Goal: Task Accomplishment & Management: Complete application form

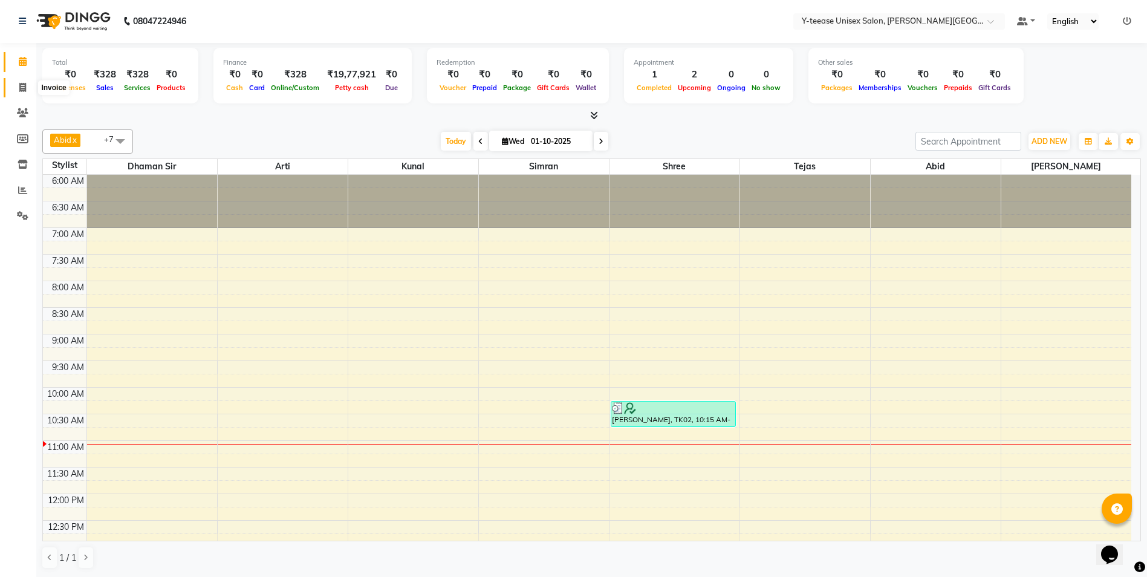
click at [16, 82] on span at bounding box center [22, 88] width 21 height 14
select select "service"
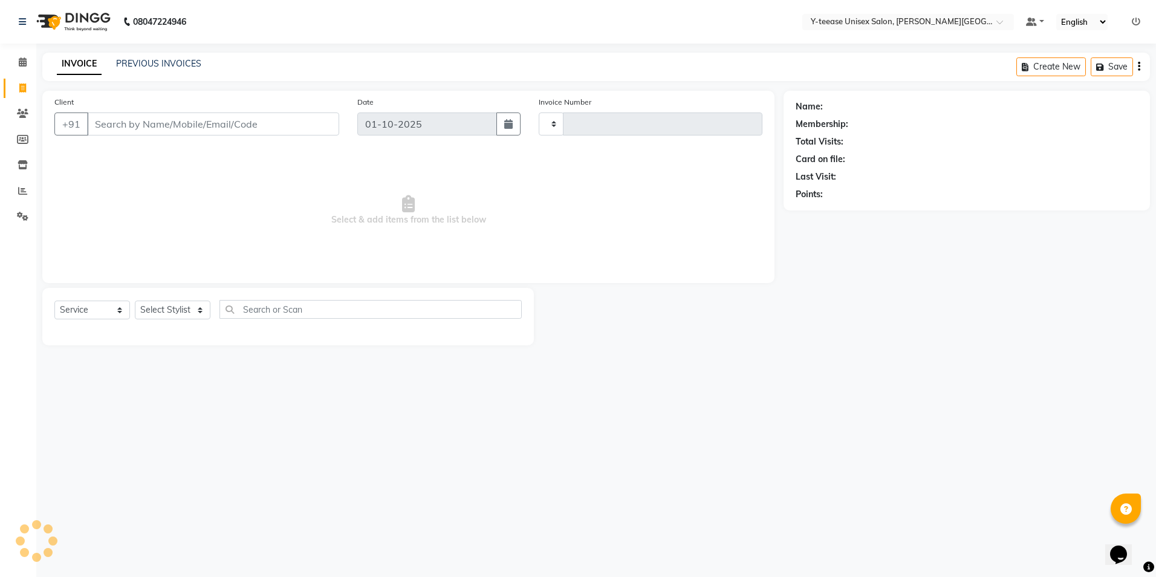
type input "2433"
select select "765"
click at [19, 185] on span at bounding box center [22, 191] width 21 height 14
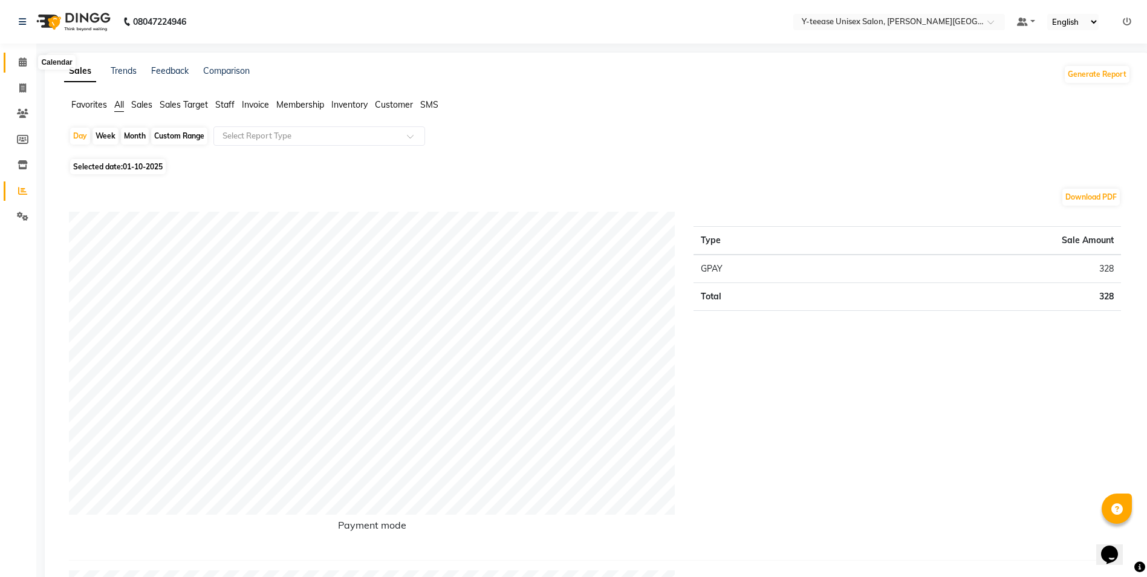
click at [19, 67] on span at bounding box center [22, 63] width 21 height 14
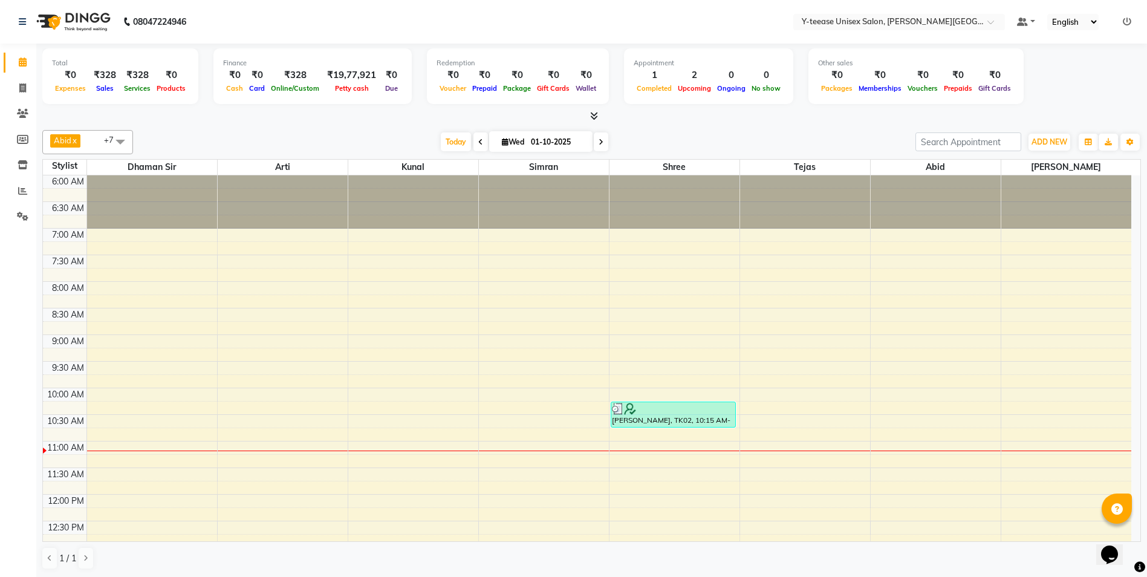
click at [24, 52] on li "Calendar" at bounding box center [18, 63] width 36 height 26
click at [18, 77] on li "Invoice" at bounding box center [18, 89] width 36 height 26
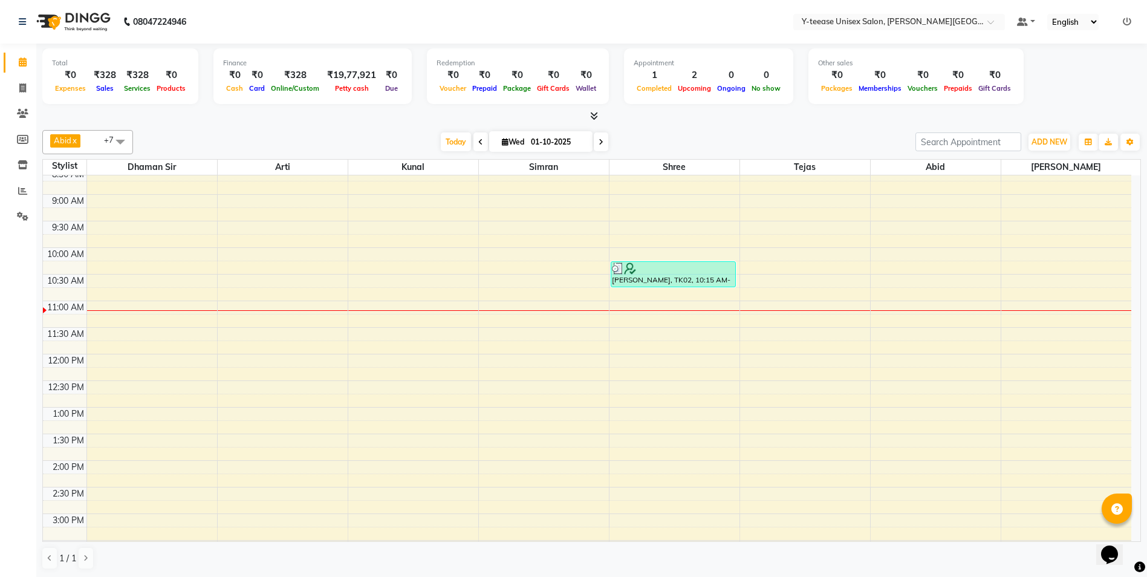
scroll to position [121, 0]
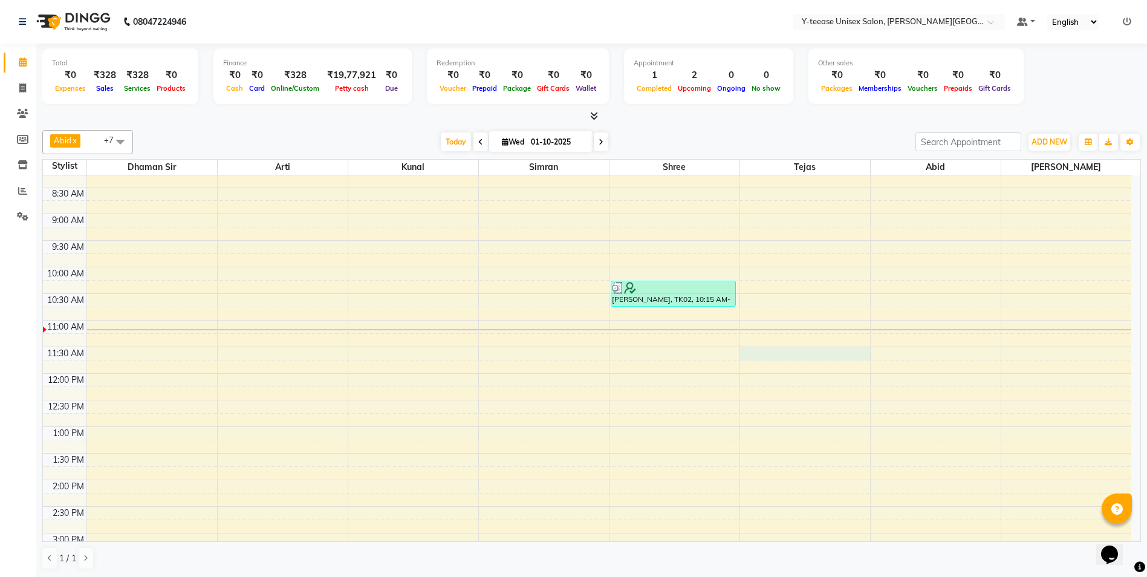
click at [818, 357] on div "6:00 AM 6:30 AM 7:00 AM 7:30 AM 8:00 AM 8:30 AM 9:00 AM 9:30 AM 10:00 AM 10:30 …" at bounding box center [587, 506] width 1089 height 904
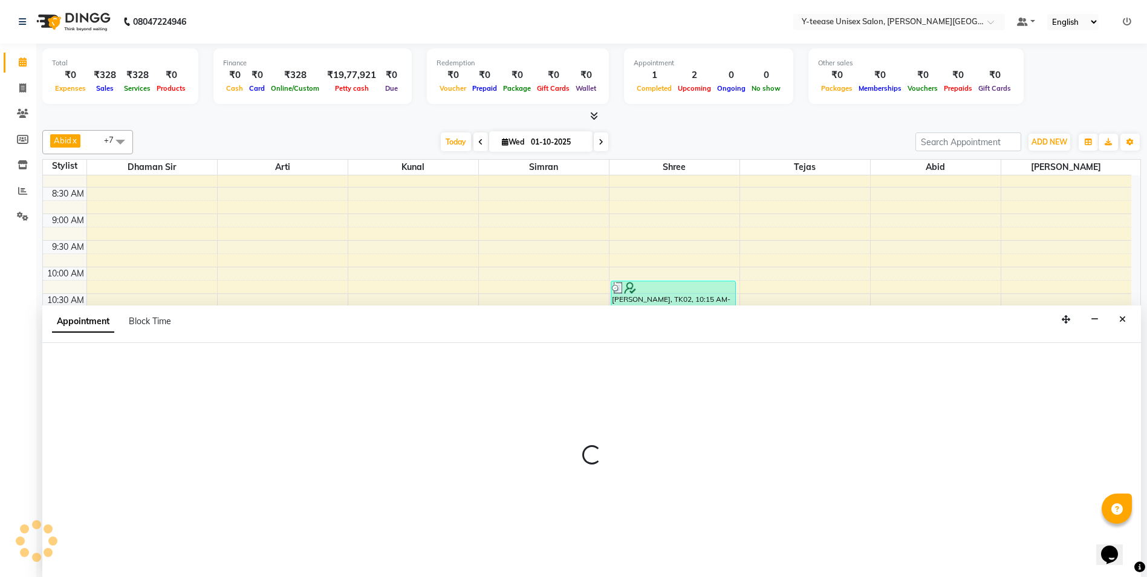
scroll to position [1, 0]
select select "84059"
select select "690"
select select "tentative"
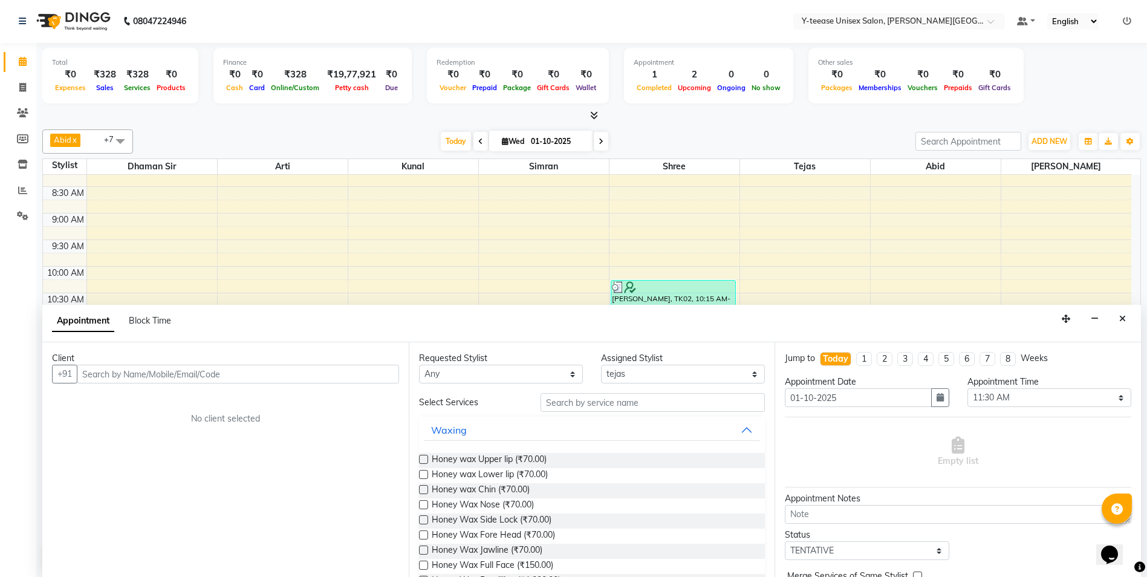
click at [178, 363] on div "Client" at bounding box center [225, 358] width 347 height 13
click at [113, 382] on input "text" at bounding box center [238, 374] width 322 height 19
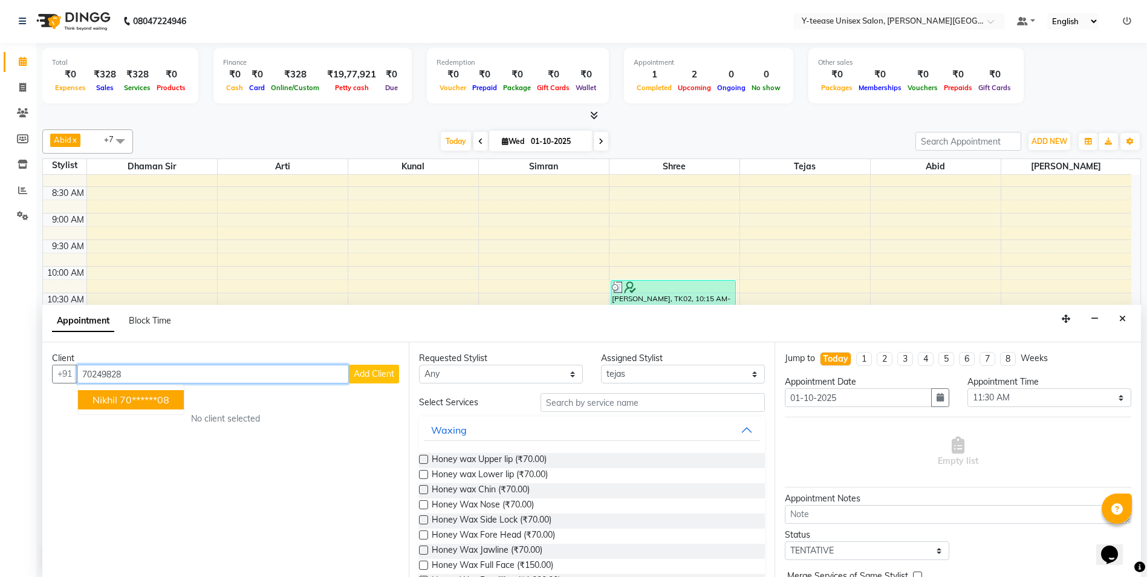
click at [115, 393] on button "nikhil 70******08" at bounding box center [131, 399] width 106 height 19
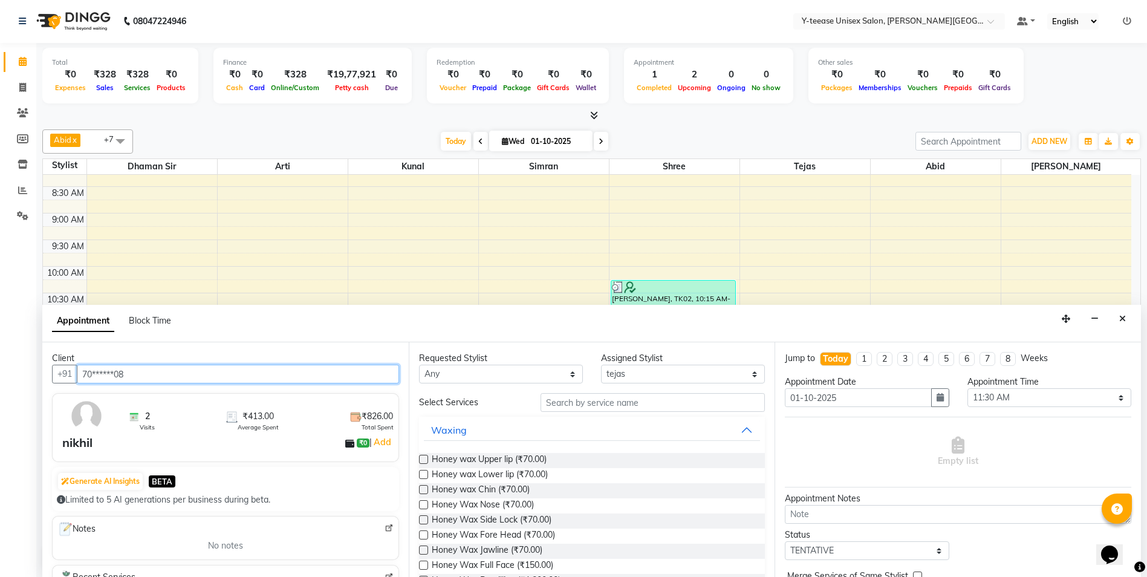
type input "70******08"
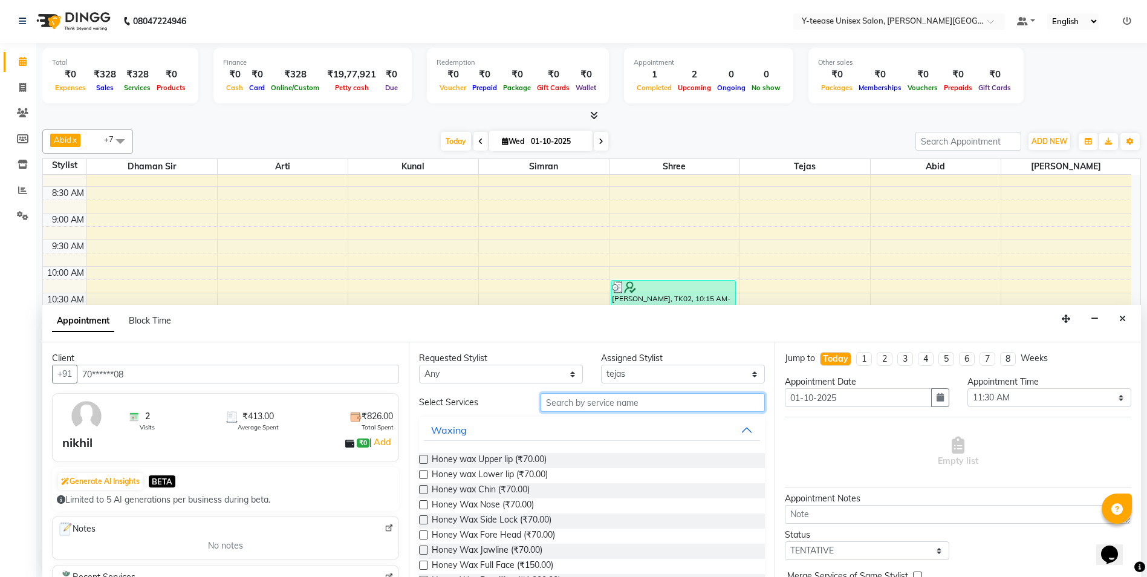
click at [576, 400] on input "text" at bounding box center [653, 402] width 225 height 19
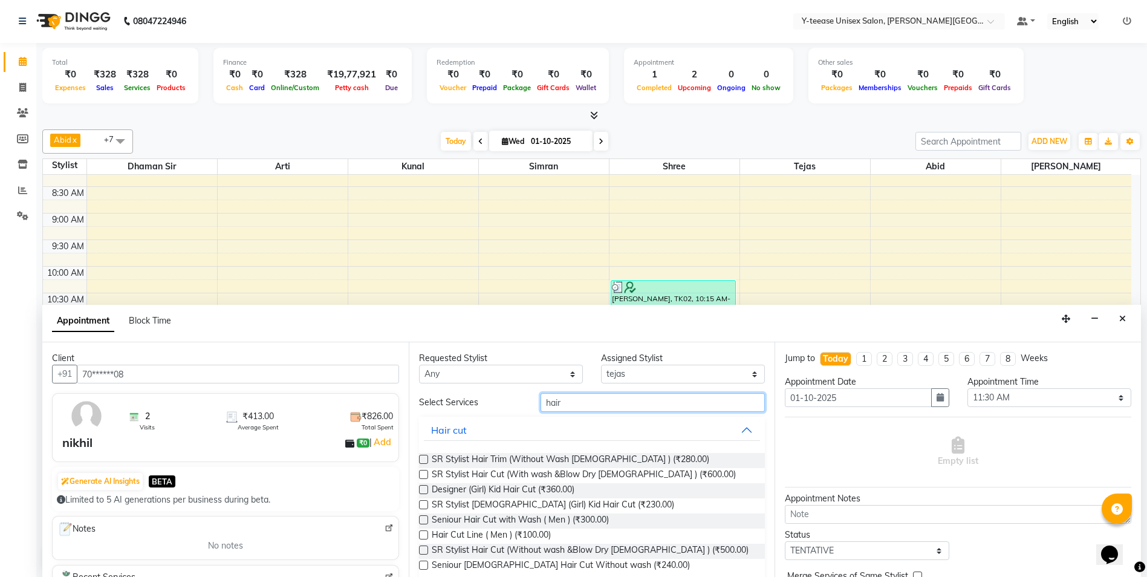
type input "hair"
click at [423, 515] on label at bounding box center [423, 519] width 9 height 9
click at [423, 517] on input "checkbox" at bounding box center [423, 521] width 8 height 8
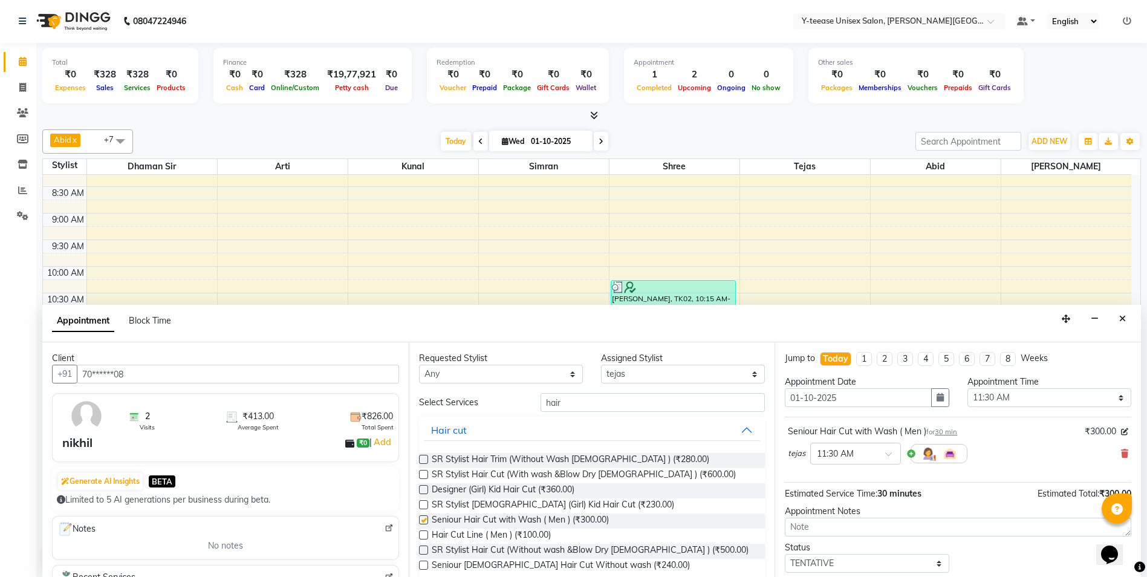
checkbox input "false"
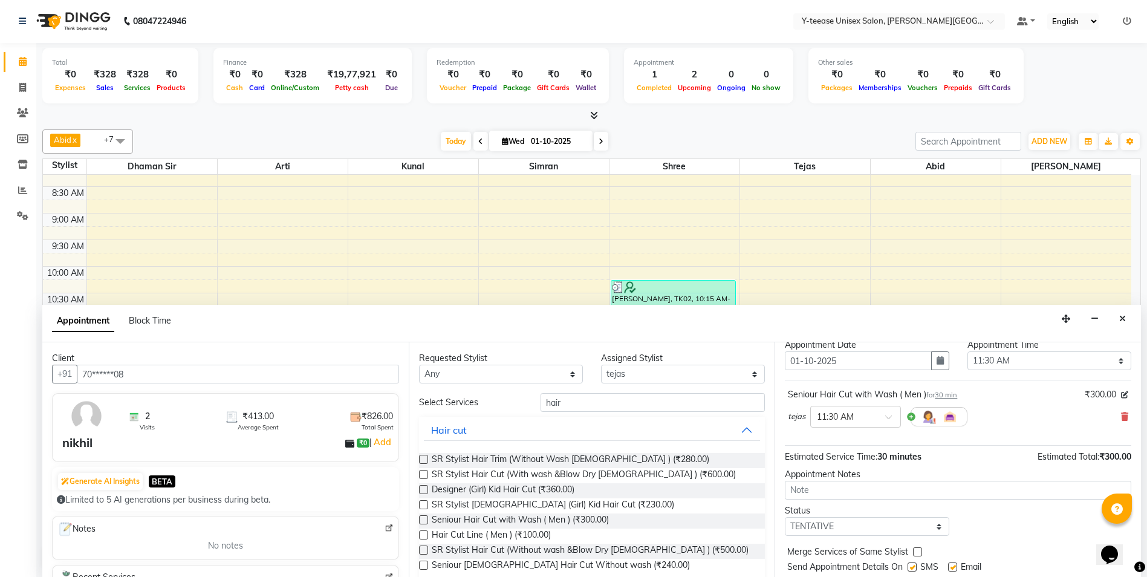
scroll to position [72, 0]
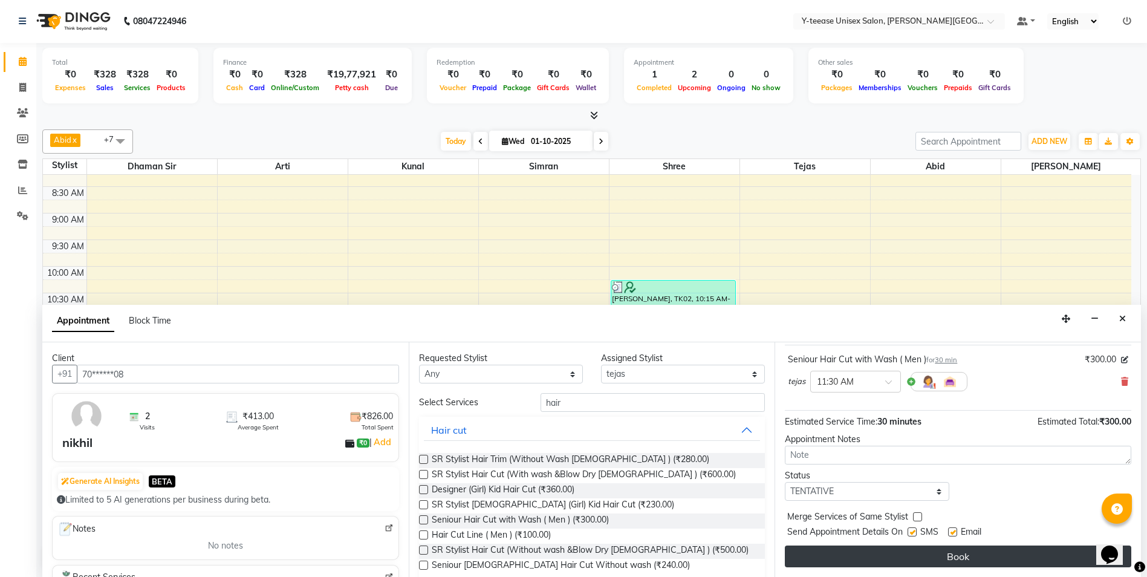
click at [925, 551] on button "Book" at bounding box center [958, 557] width 347 height 22
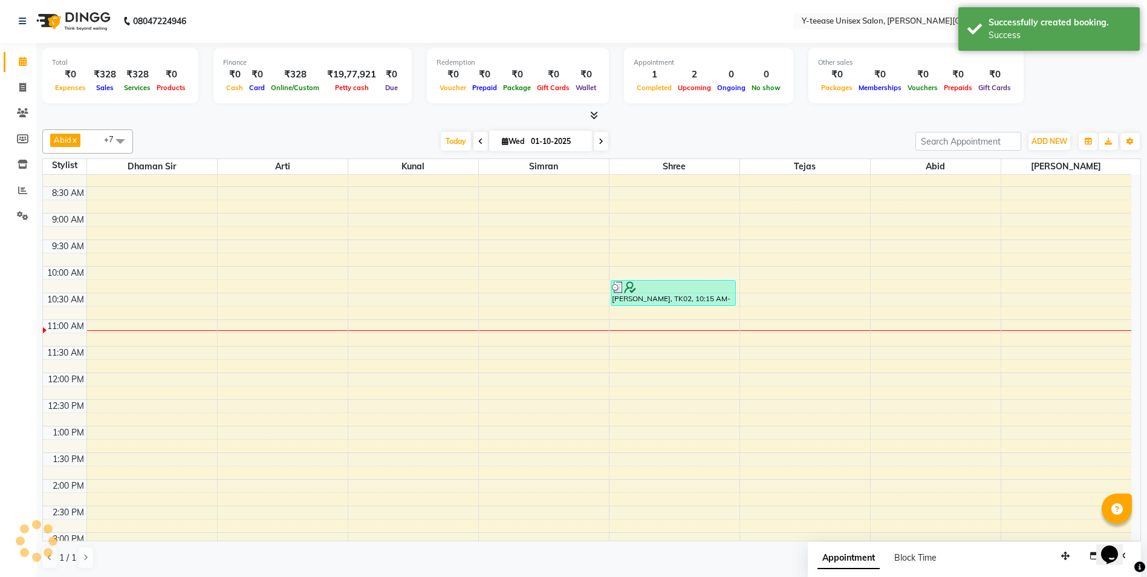
scroll to position [0, 0]
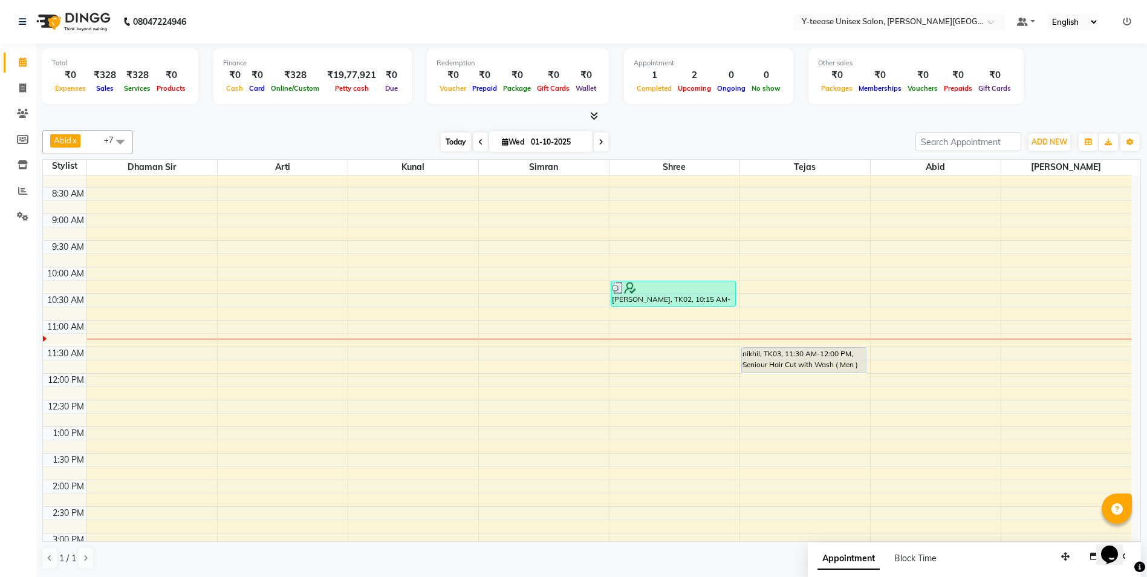
click at [457, 145] on span "Today" at bounding box center [456, 141] width 30 height 19
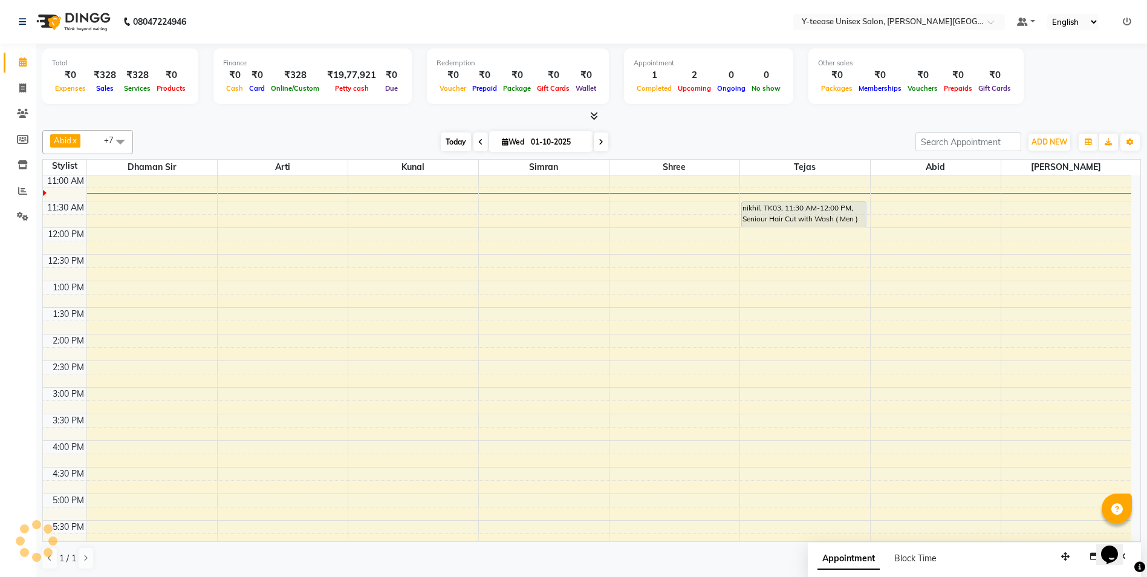
click at [457, 145] on span "Today" at bounding box center [456, 141] width 30 height 19
click at [448, 143] on span "Today" at bounding box center [456, 141] width 30 height 19
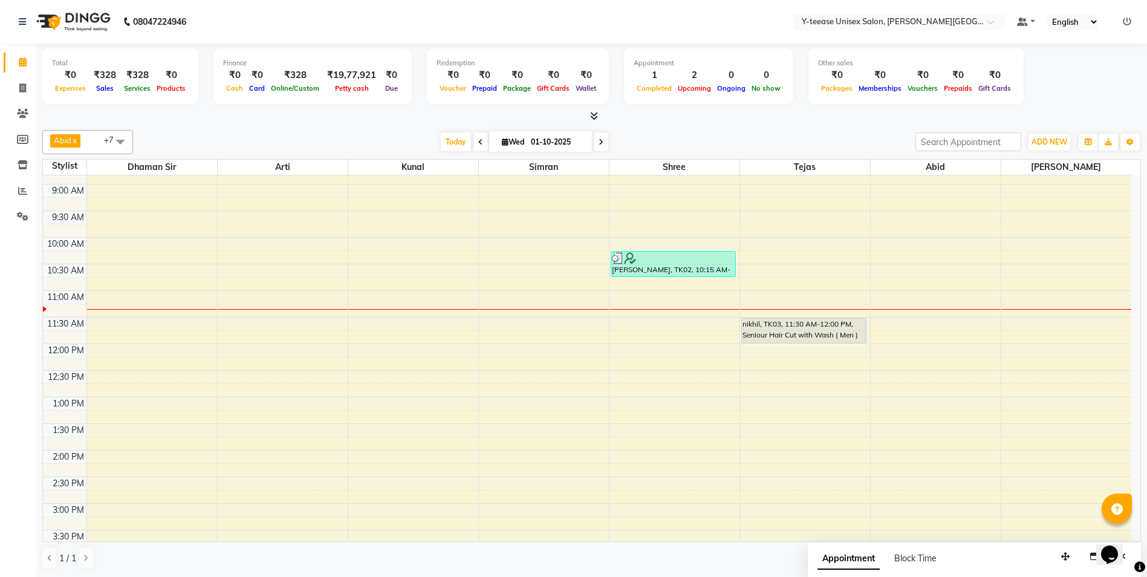
scroll to position [146, 0]
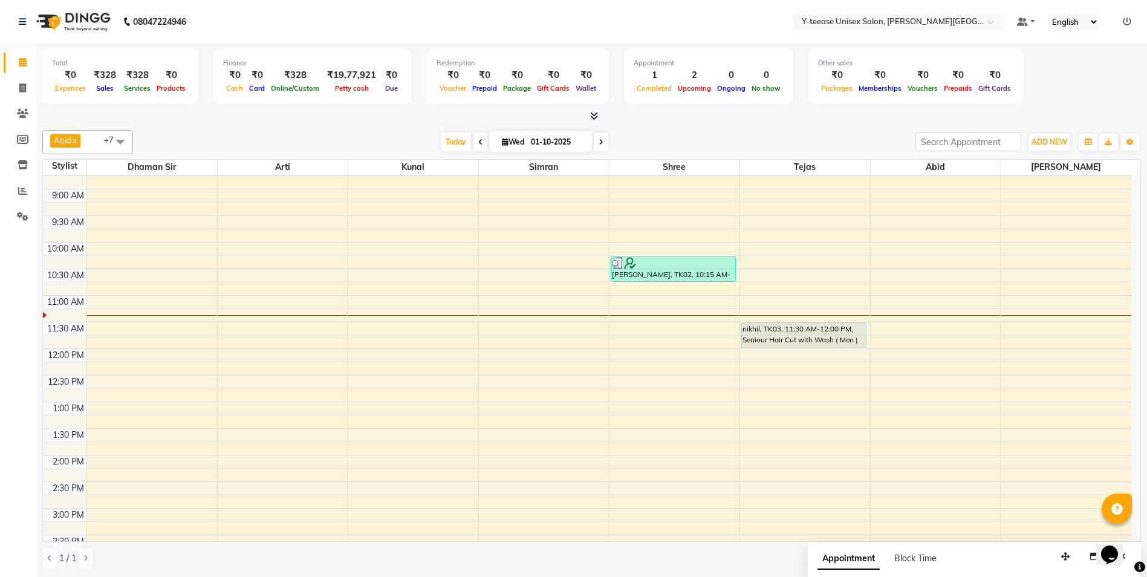
click at [1048, 474] on div "6:00 AM 6:30 AM 7:00 AM 7:30 AM 8:00 AM 8:30 AM 9:00 AM 9:30 AM 10:00 AM 10:30 …" at bounding box center [587, 482] width 1089 height 904
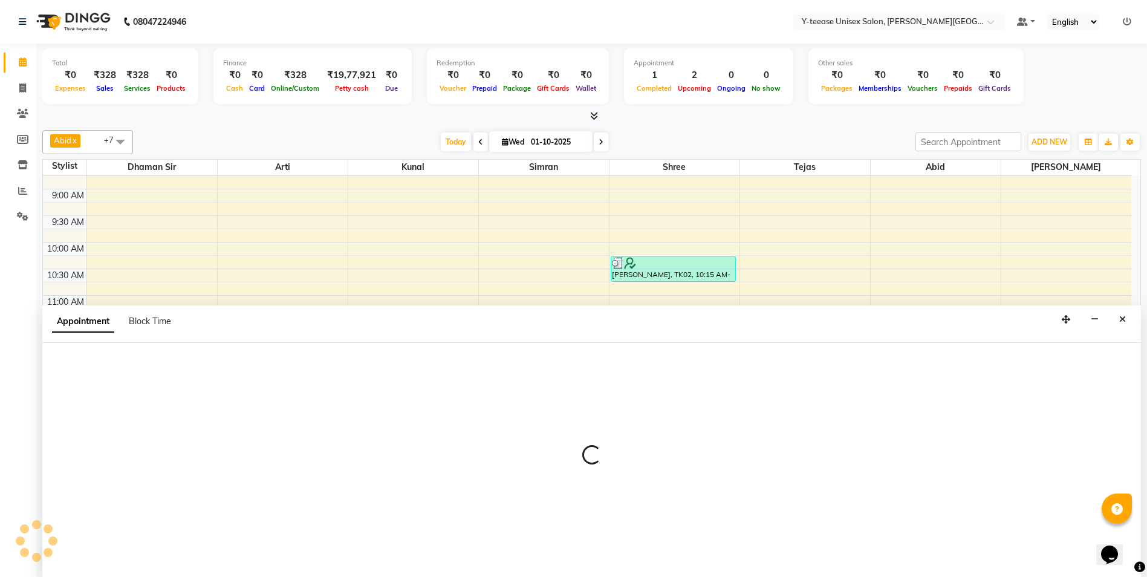
scroll to position [1, 0]
select select "90773"
select select "855"
select select "tentative"
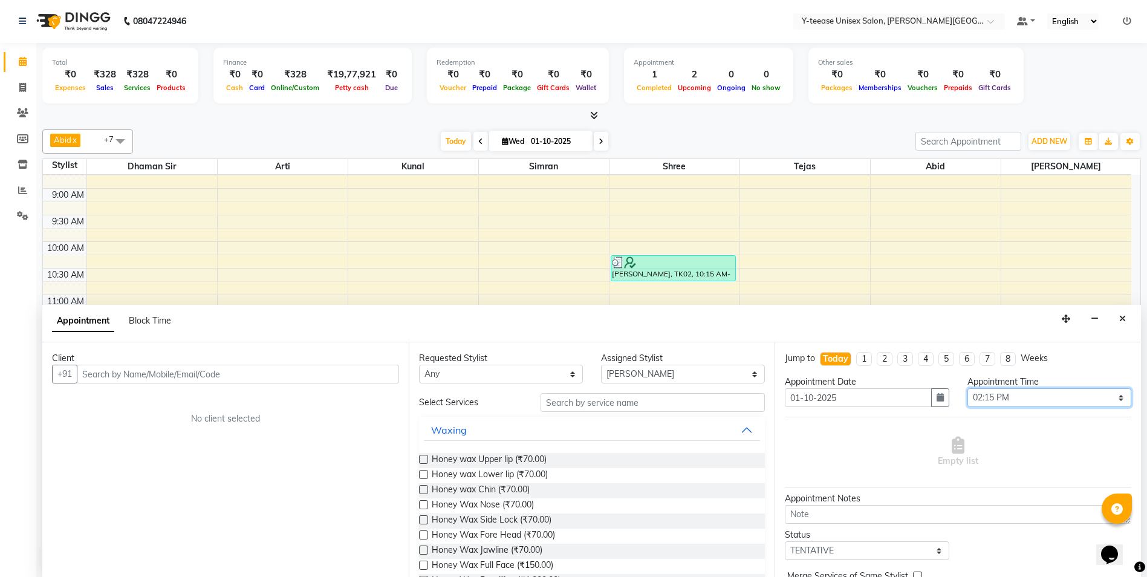
click at [1037, 391] on select "Select 07:00 AM 07:15 AM 07:30 AM 07:45 AM 08:00 AM 08:15 AM 08:30 AM 08:45 AM …" at bounding box center [1050, 397] width 164 height 19
select select "870"
click at [968, 388] on select "Select 07:00 AM 07:15 AM 07:30 AM 07:45 AM 08:00 AM 08:15 AM 08:30 AM 08:45 AM …" at bounding box center [1050, 397] width 164 height 19
click at [611, 406] on input "text" at bounding box center [653, 402] width 225 height 19
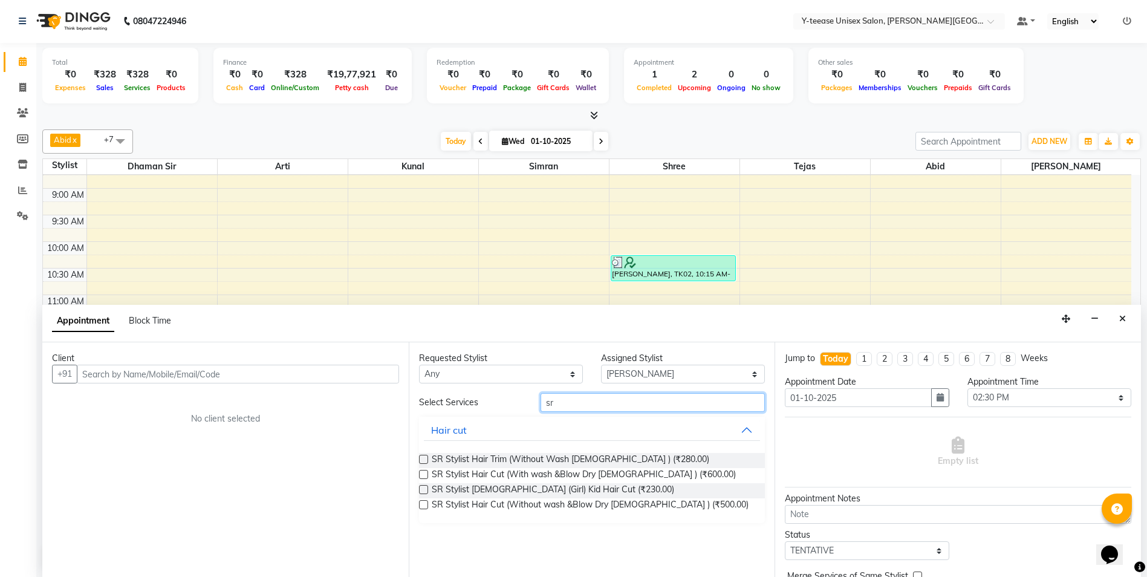
type input "sr"
click at [423, 475] on label at bounding box center [423, 474] width 9 height 9
click at [423, 475] on input "checkbox" at bounding box center [423, 476] width 8 height 8
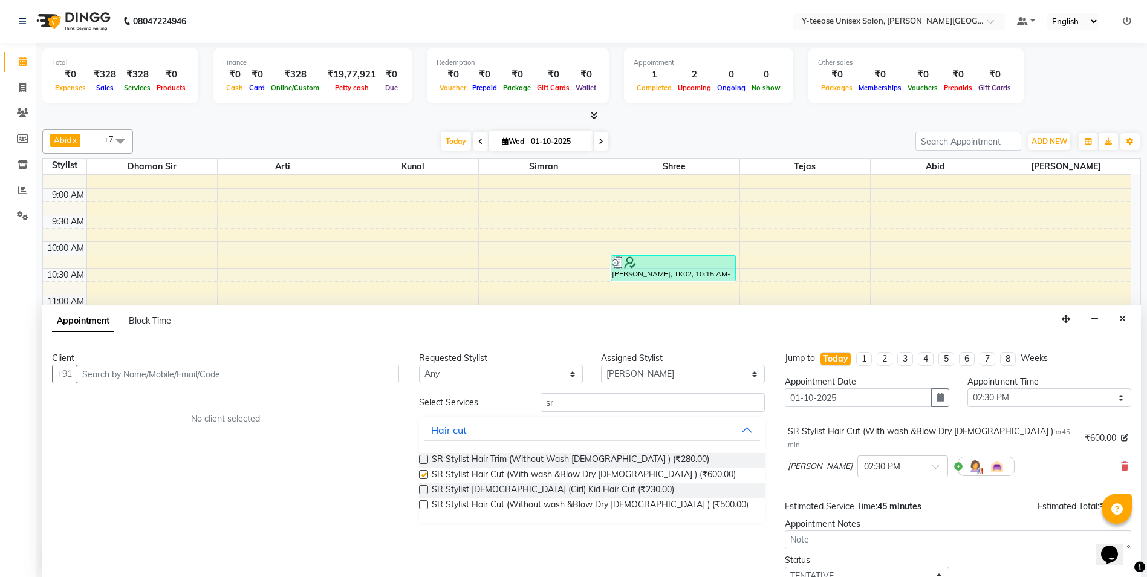
checkbox input "false"
click at [317, 373] on input "text" at bounding box center [238, 374] width 322 height 19
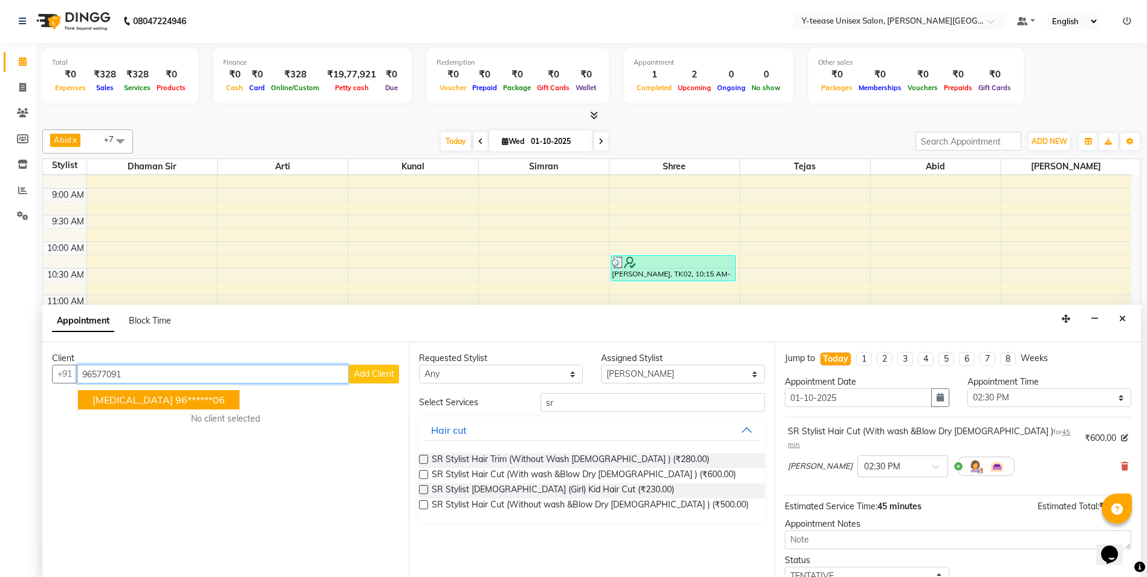
click at [175, 398] on ngb-highlight "96******06" at bounding box center [200, 400] width 50 height 12
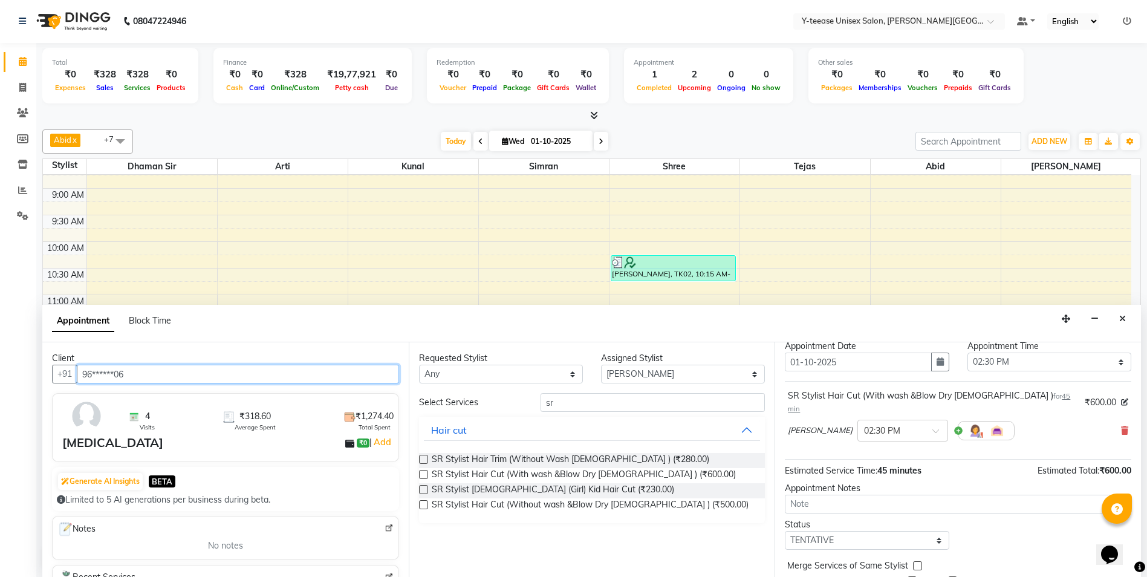
scroll to position [72, 0]
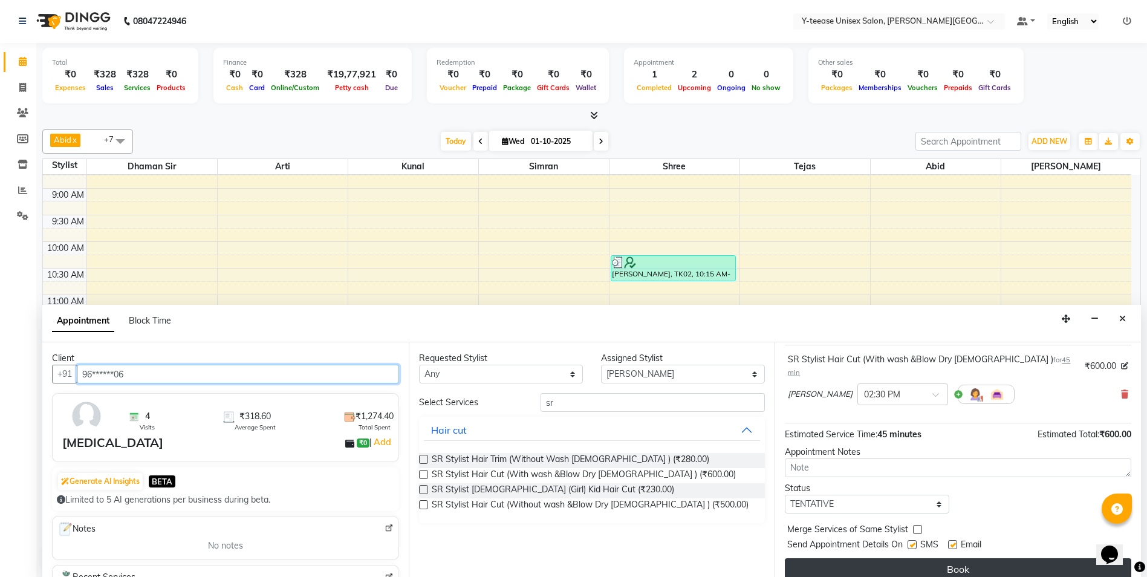
type input "96******06"
click at [926, 558] on button "Book" at bounding box center [958, 569] width 347 height 22
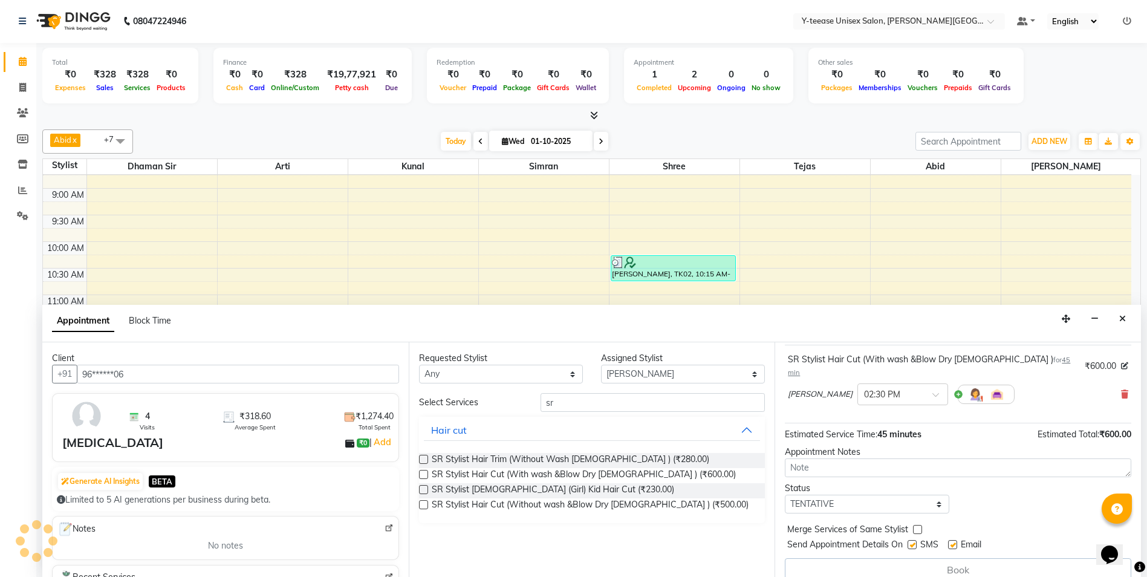
scroll to position [0, 0]
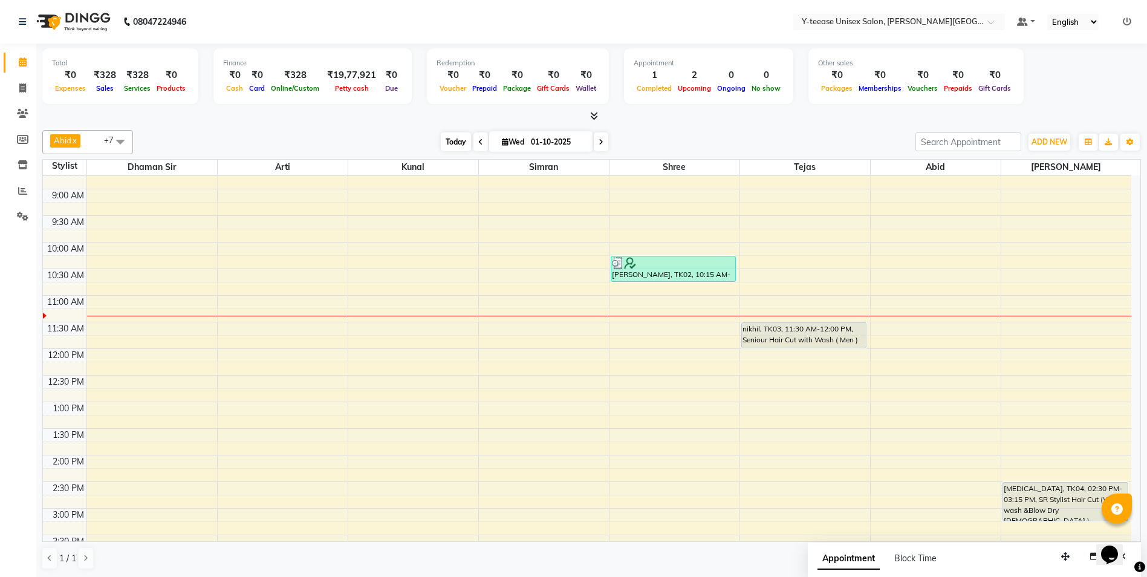
click at [455, 140] on span "Today" at bounding box center [456, 141] width 30 height 19
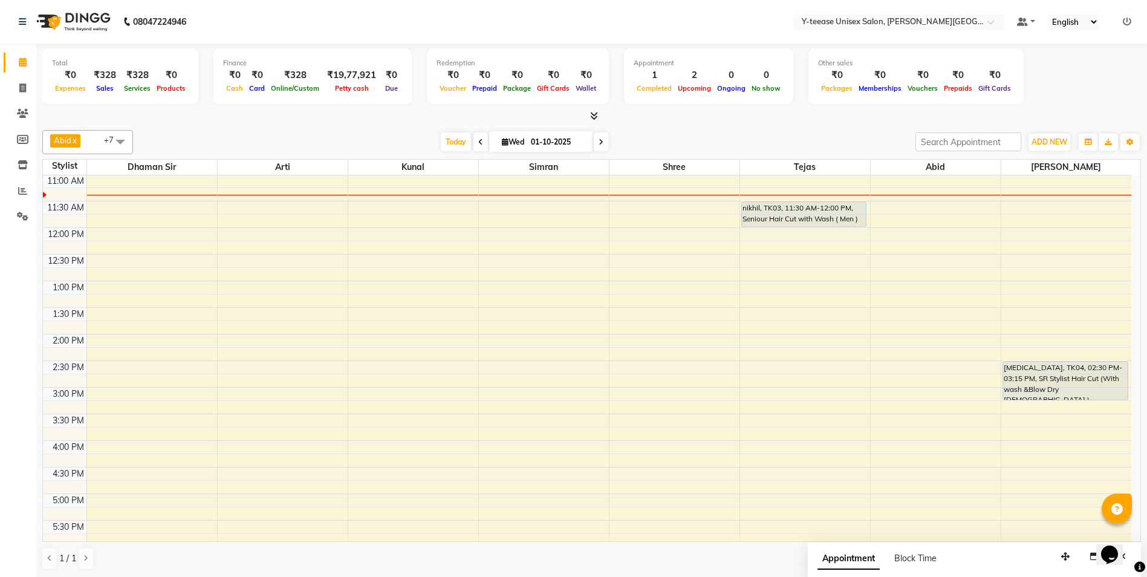
scroll to position [206, 0]
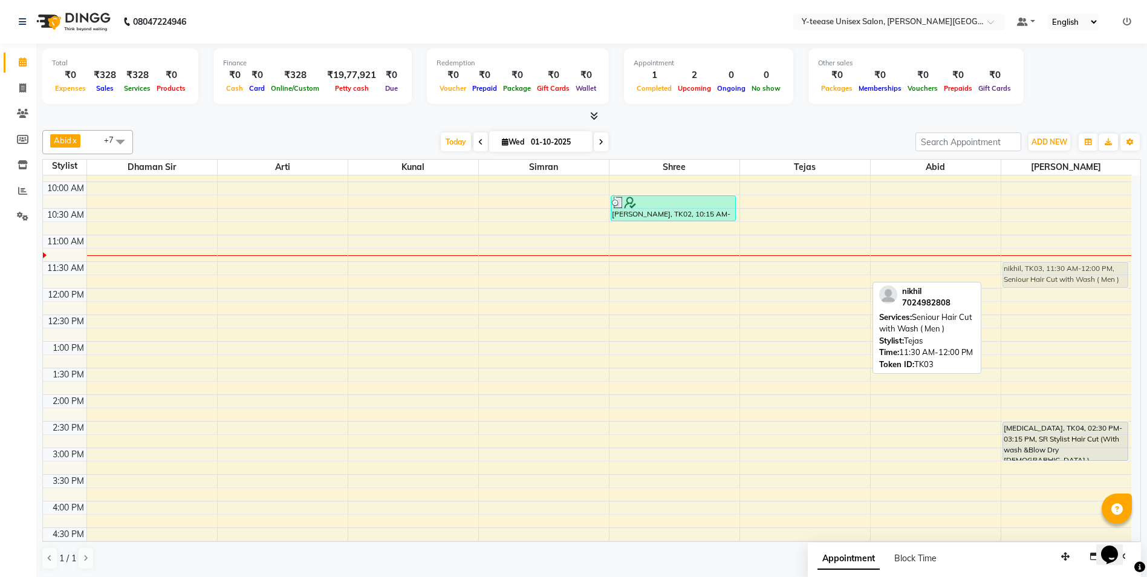
drag, startPoint x: 790, startPoint y: 269, endPoint x: 1007, endPoint y: 271, distance: 217.1
click at [1007, 271] on tr "[PERSON_NAME], TK02, 10:15 AM-10:45 AM, Ultimate Blow dry With wash AR [PERSON_…" at bounding box center [587, 421] width 1089 height 904
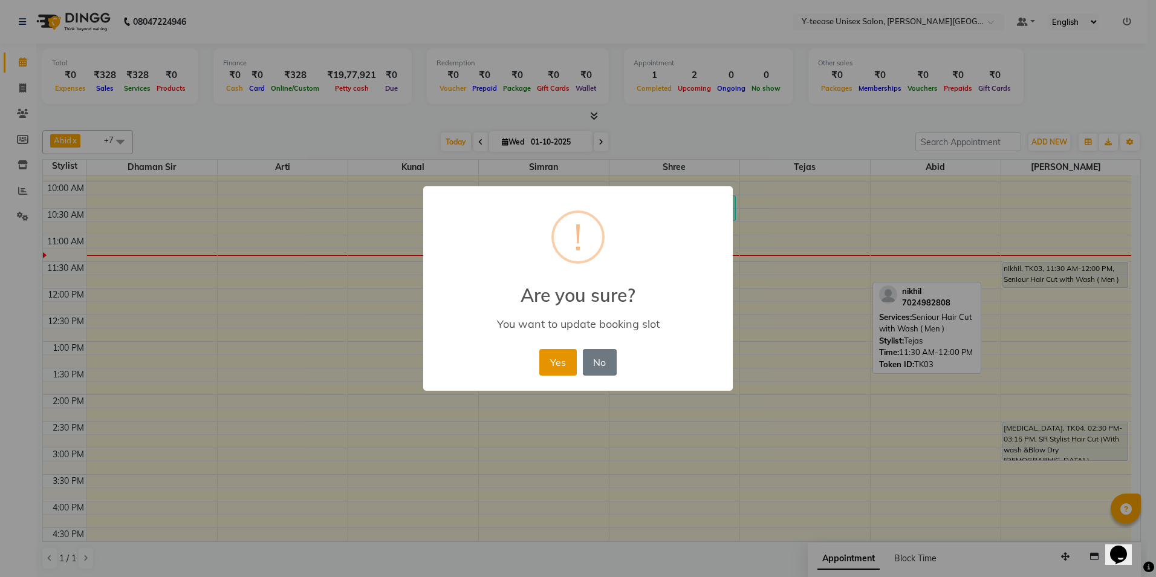
click at [557, 352] on button "Yes" at bounding box center [558, 362] width 37 height 27
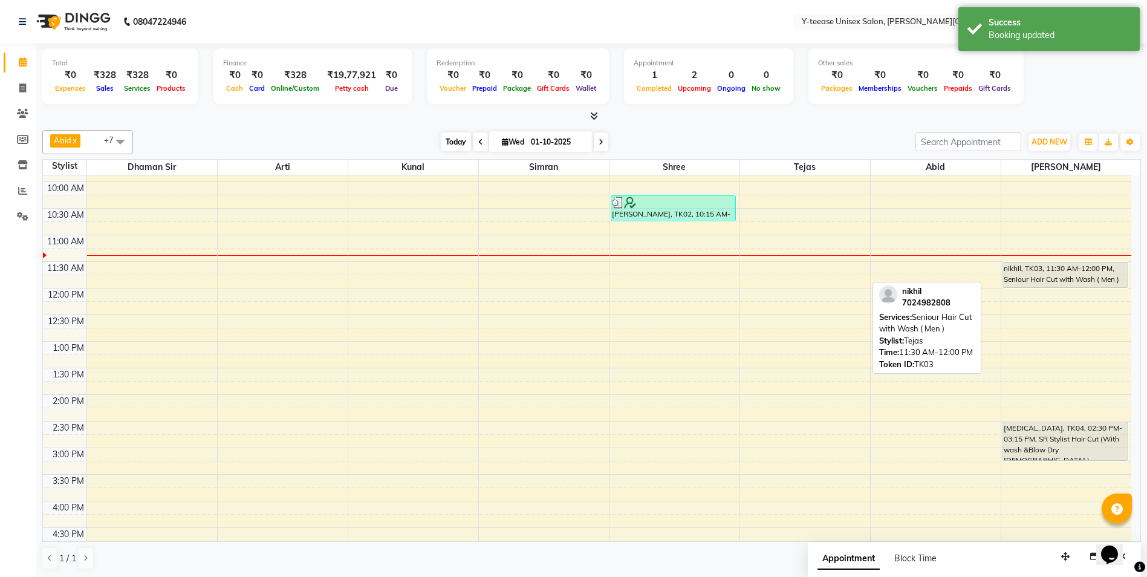
click at [441, 140] on span "Today" at bounding box center [456, 141] width 30 height 19
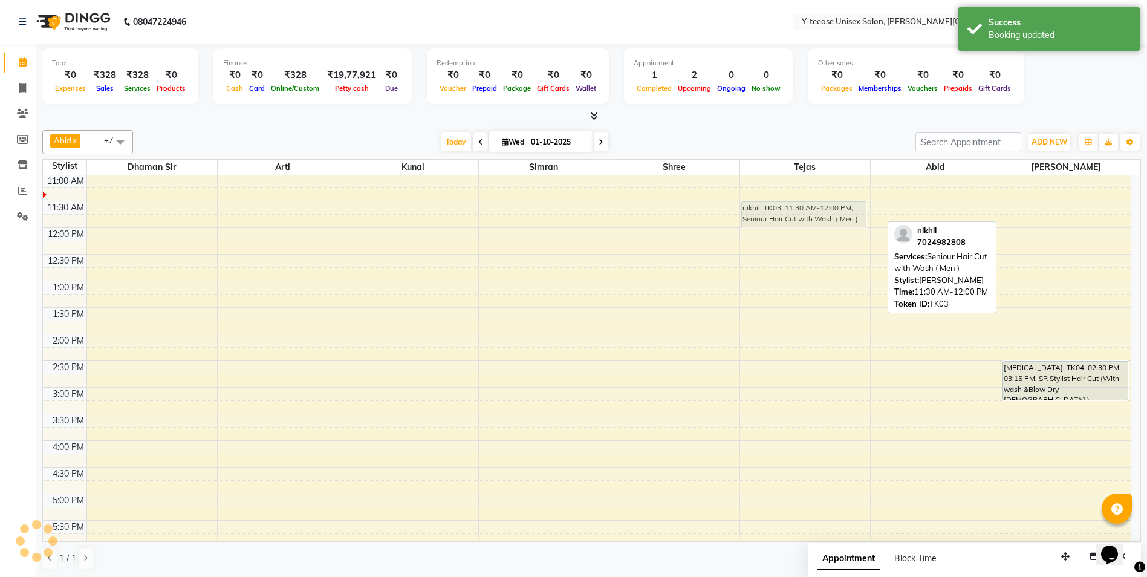
drag, startPoint x: 1036, startPoint y: 210, endPoint x: 813, endPoint y: 212, distance: 223.2
click at [813, 212] on tr "[PERSON_NAME], TK02, 10:15 AM-10:45 AM, Ultimate Blow dry With wash AR [PERSON_…" at bounding box center [587, 361] width 1089 height 904
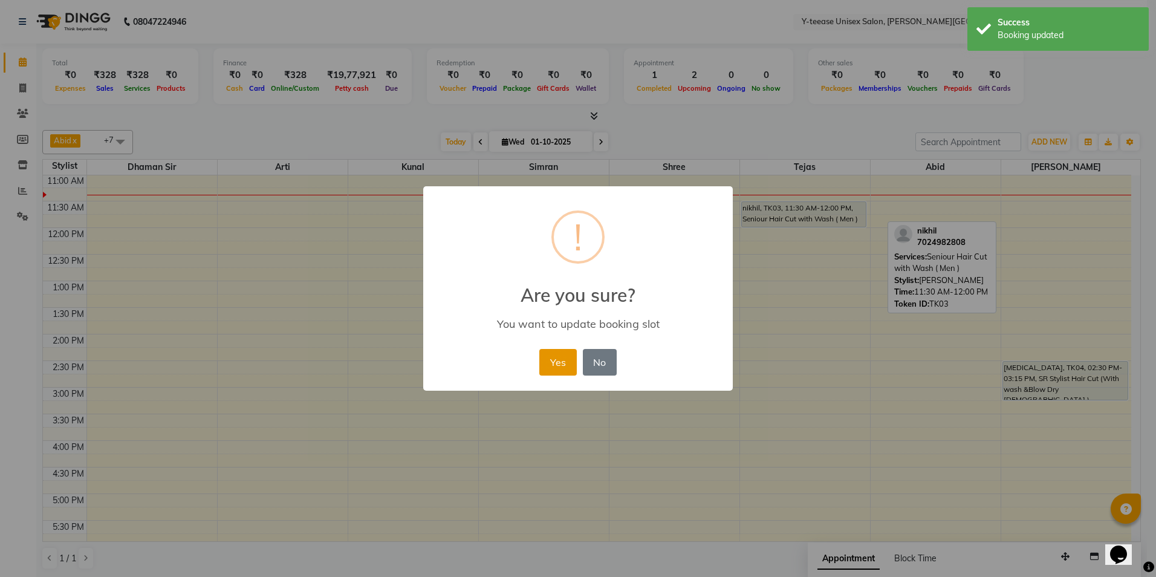
click at [561, 365] on button "Yes" at bounding box center [558, 362] width 37 height 27
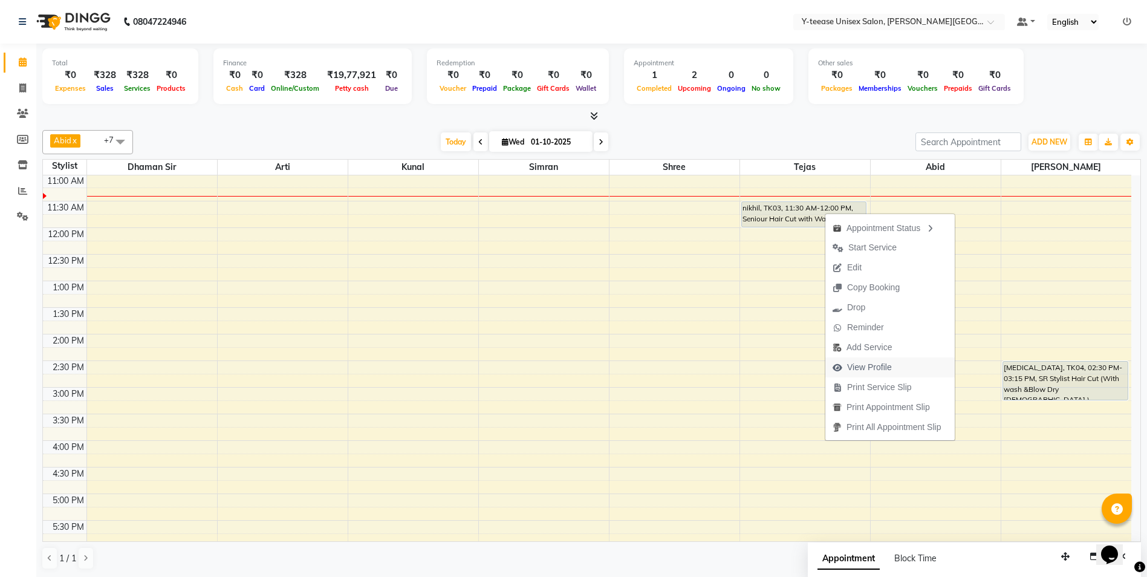
click at [862, 367] on span "View Profile" at bounding box center [869, 367] width 45 height 13
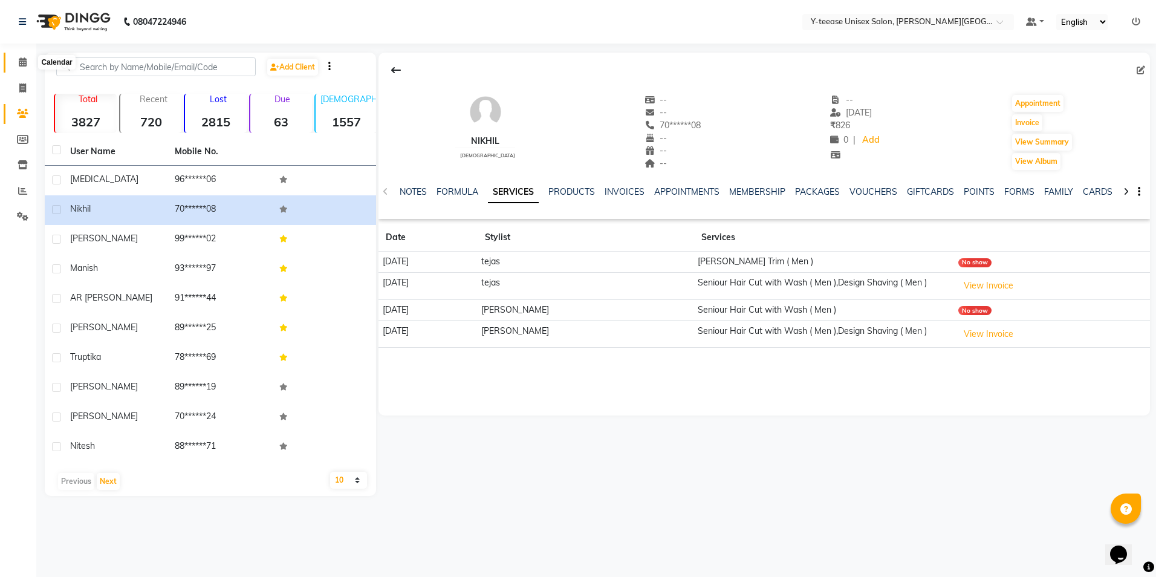
click at [13, 65] on span at bounding box center [22, 63] width 21 height 14
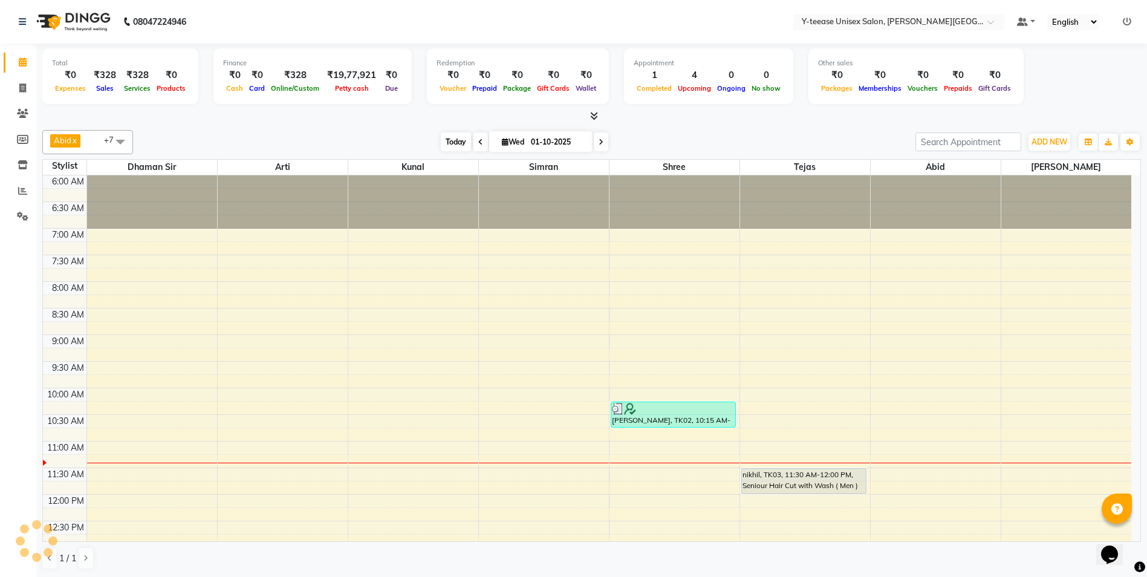
click at [448, 142] on span "Today" at bounding box center [456, 141] width 30 height 19
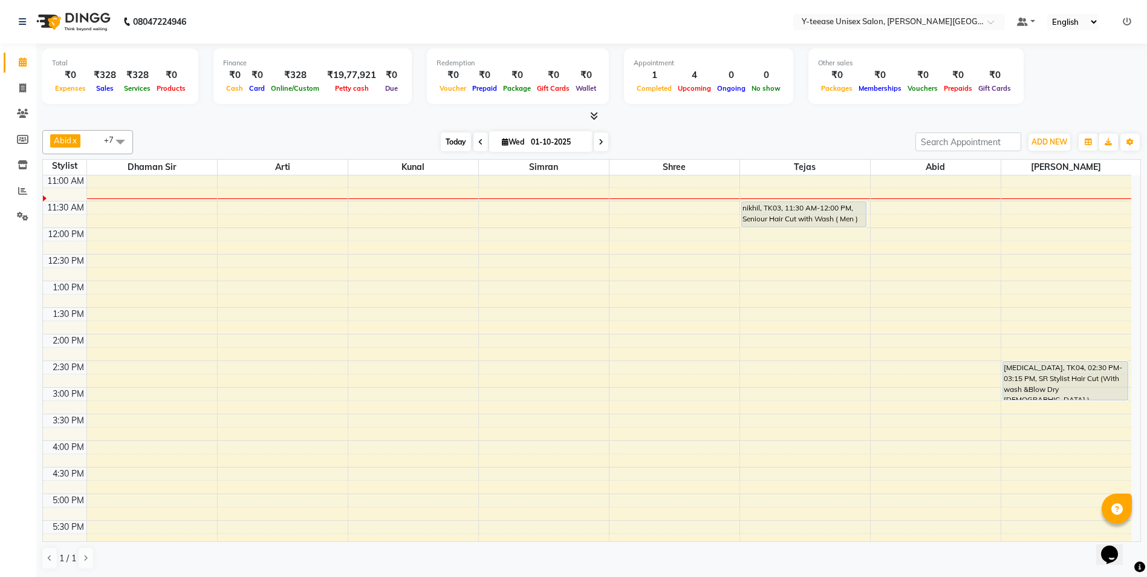
click at [463, 147] on span "Today" at bounding box center [456, 141] width 30 height 19
click at [445, 148] on span "Today" at bounding box center [456, 141] width 30 height 19
click at [458, 143] on span "Today" at bounding box center [456, 141] width 30 height 19
click at [441, 140] on span "Today" at bounding box center [456, 141] width 30 height 19
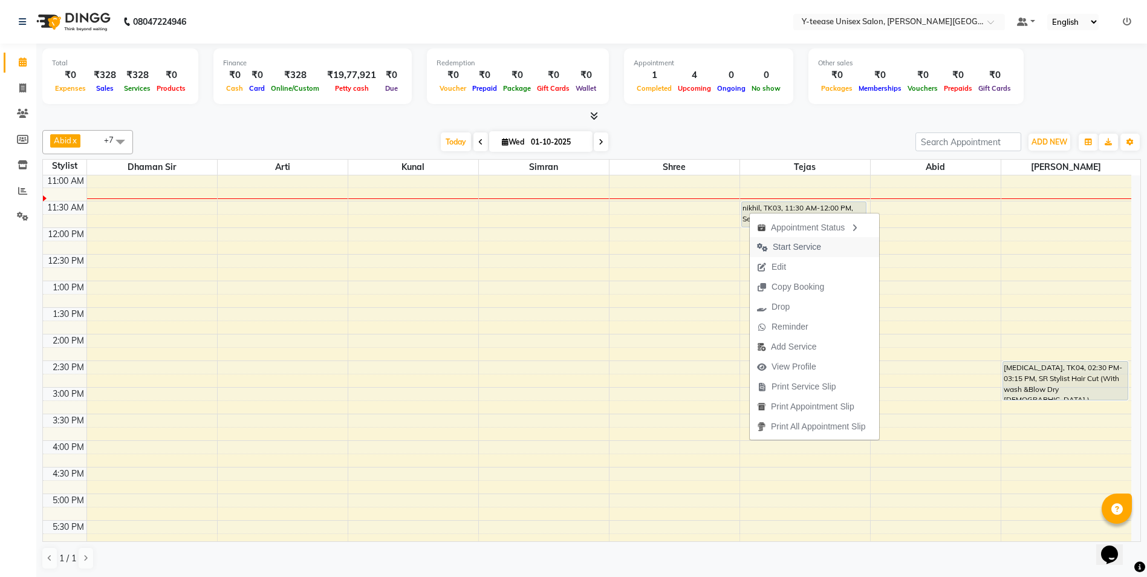
click at [781, 246] on span "Start Service" at bounding box center [797, 247] width 48 height 13
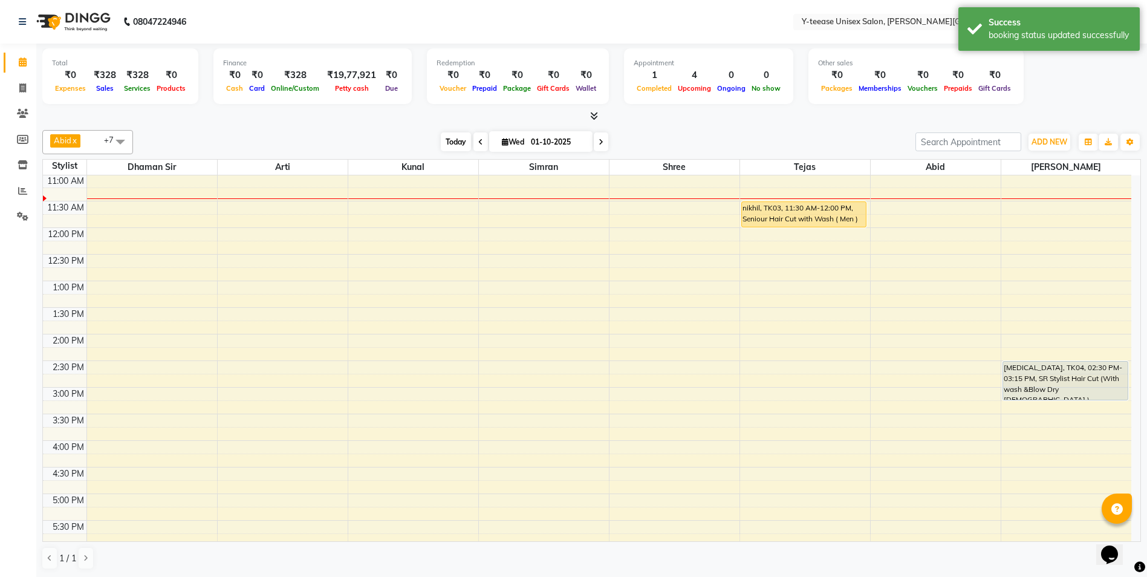
click at [452, 142] on span "Today" at bounding box center [456, 141] width 30 height 19
click at [463, 143] on span "Today" at bounding box center [456, 141] width 30 height 19
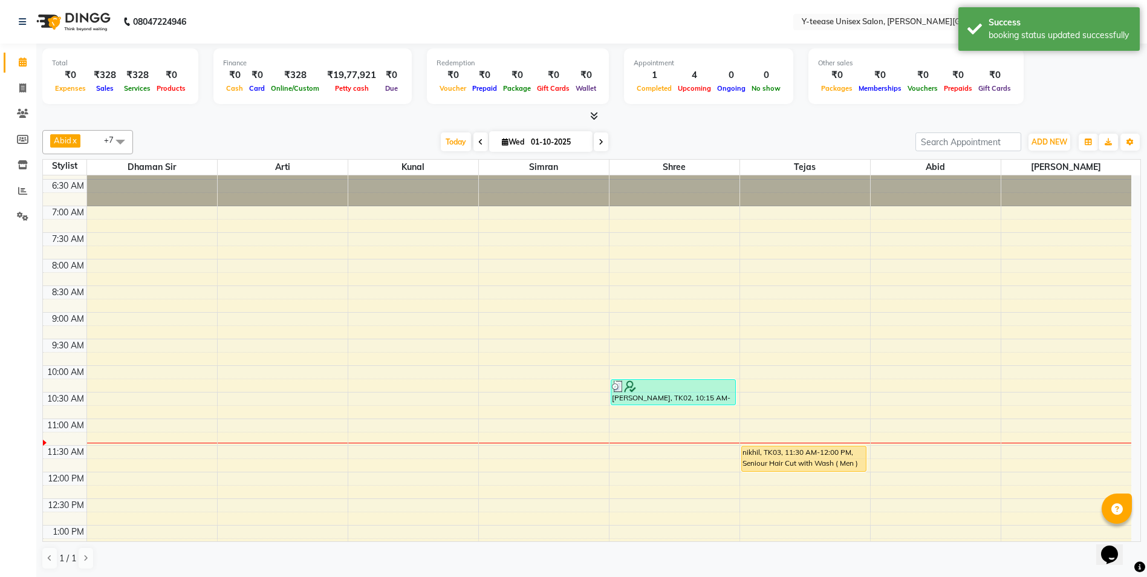
scroll to position [0, 0]
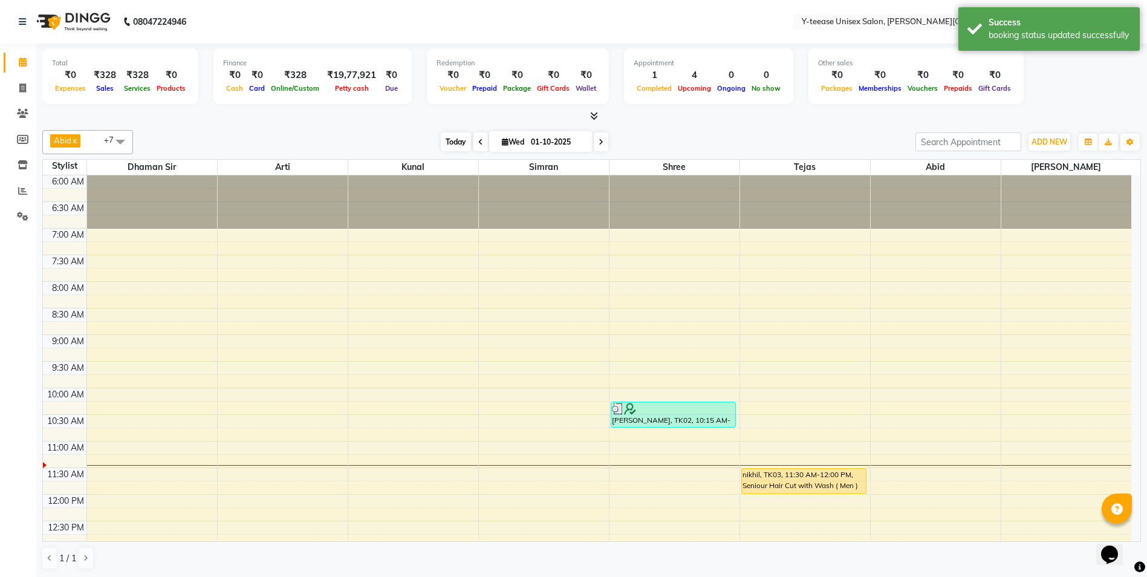
click at [448, 140] on span "Today" at bounding box center [456, 141] width 30 height 19
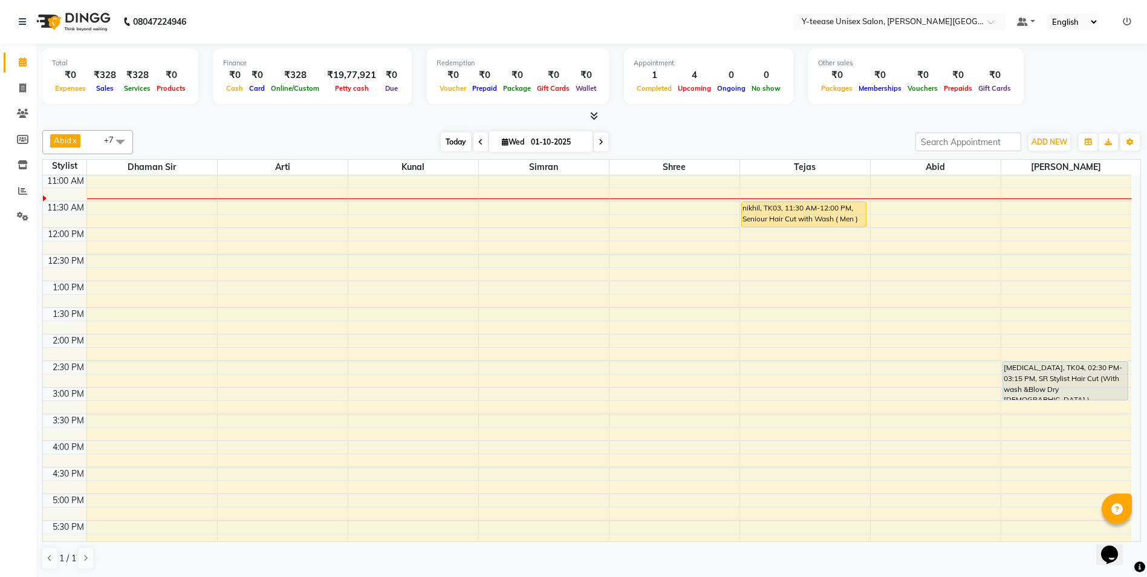
click at [455, 148] on span "Today" at bounding box center [456, 141] width 30 height 19
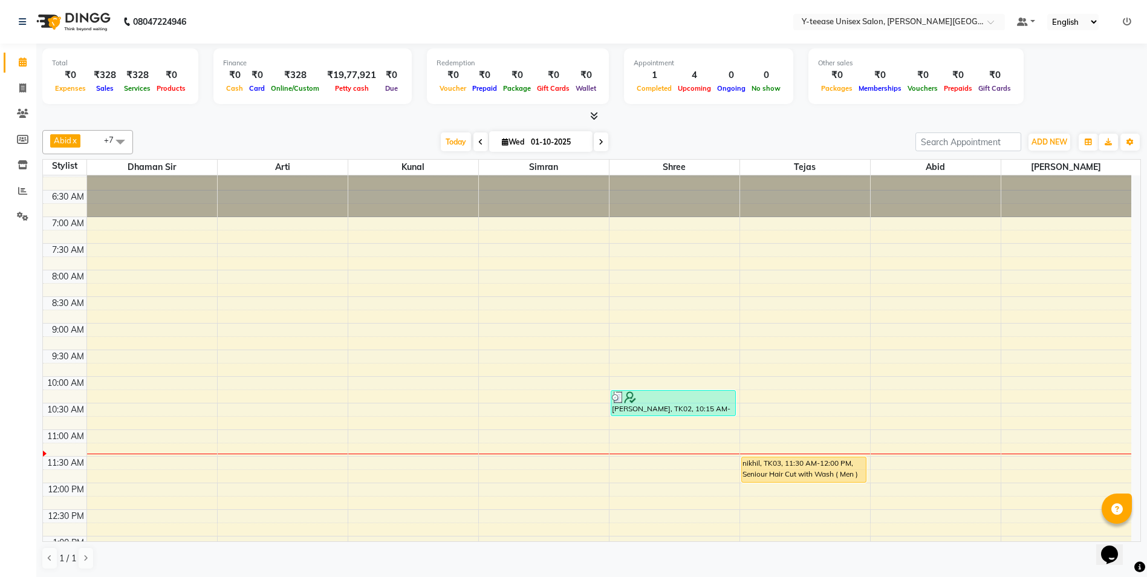
scroll to position [0, 0]
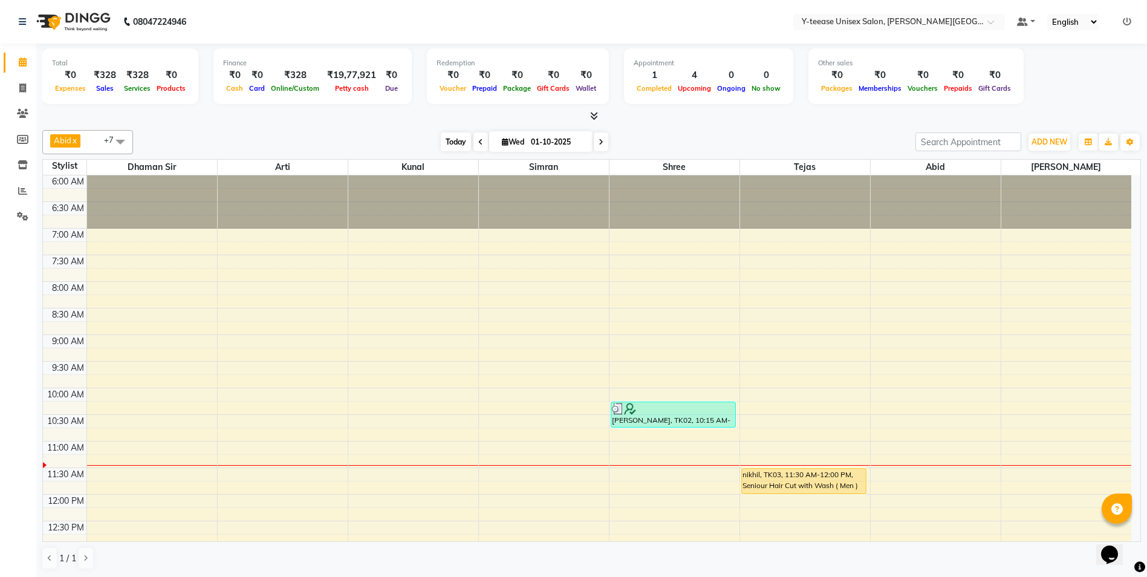
click at [458, 137] on span "Today" at bounding box center [456, 141] width 30 height 19
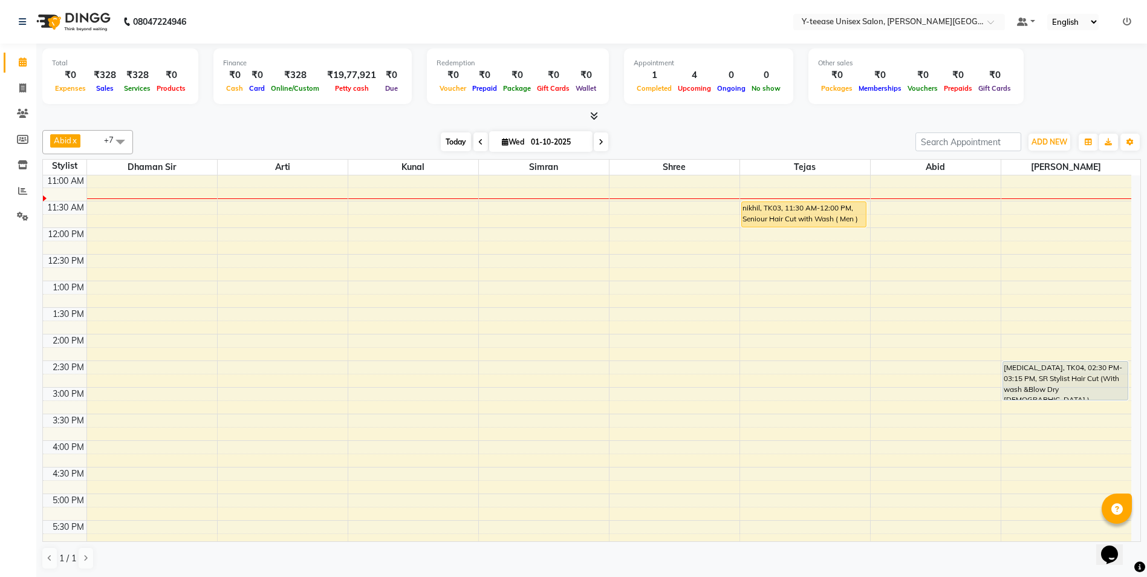
click at [442, 142] on span "Today" at bounding box center [456, 141] width 30 height 19
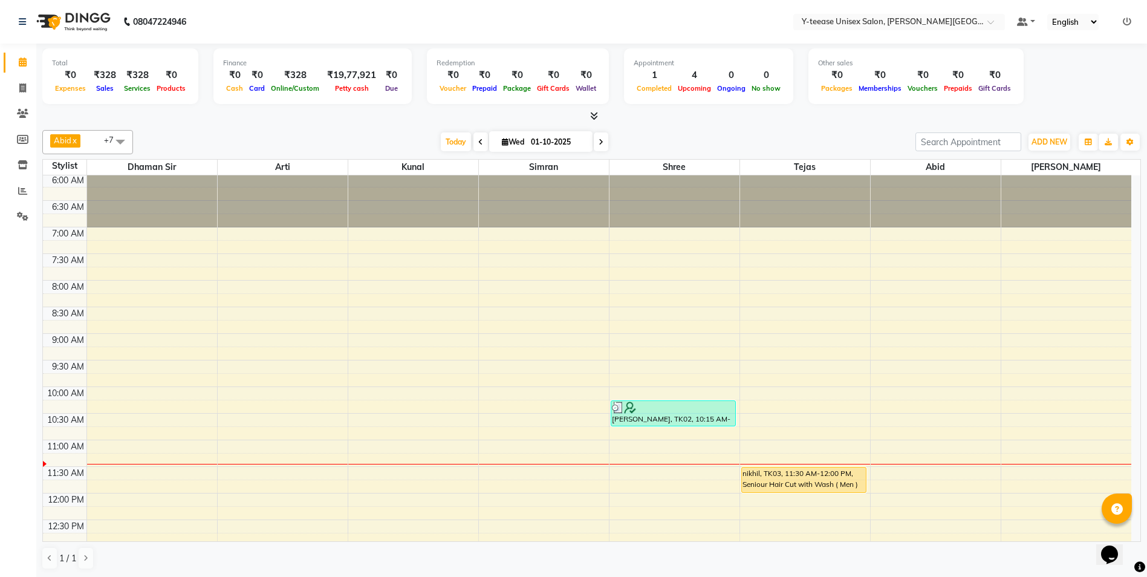
scroll to position [0, 0]
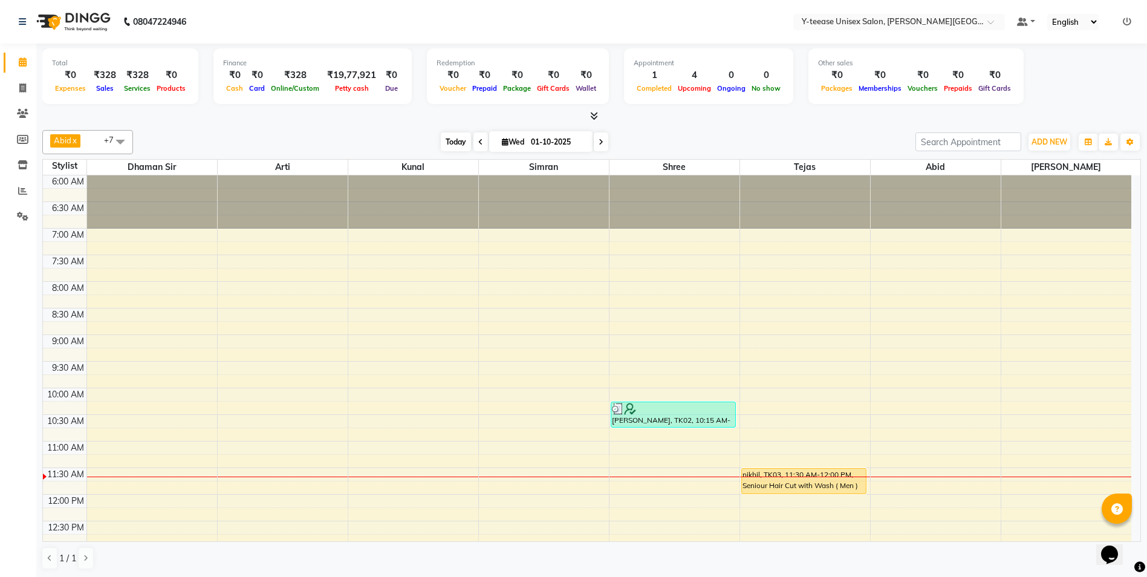
click at [459, 148] on span "Today" at bounding box center [456, 141] width 30 height 19
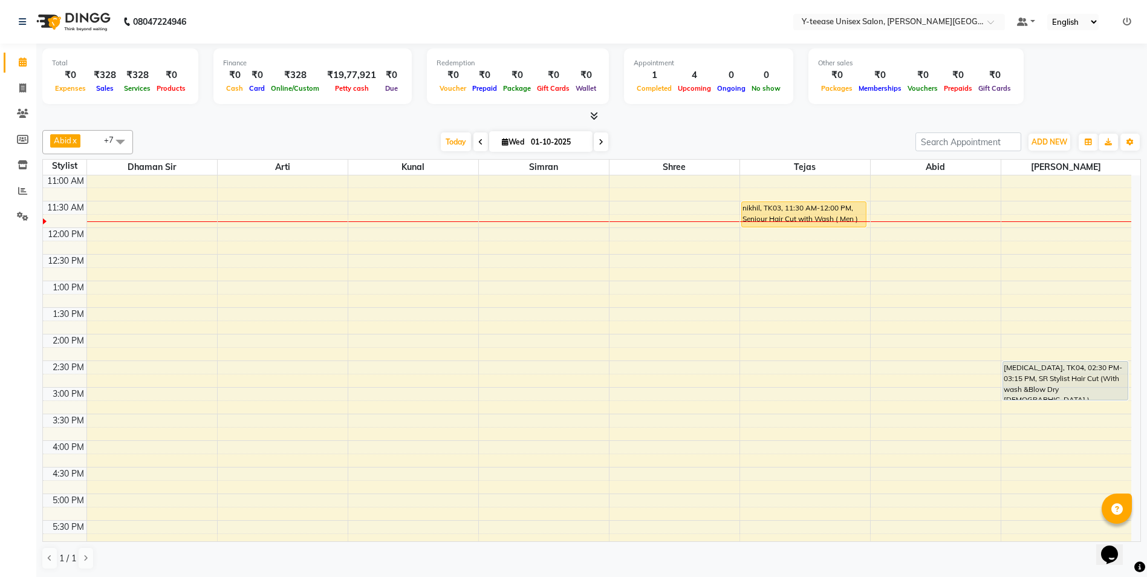
click at [440, 139] on div "[DATE] [DATE]" at bounding box center [525, 142] width 170 height 18
click at [446, 132] on span "Today" at bounding box center [456, 141] width 30 height 19
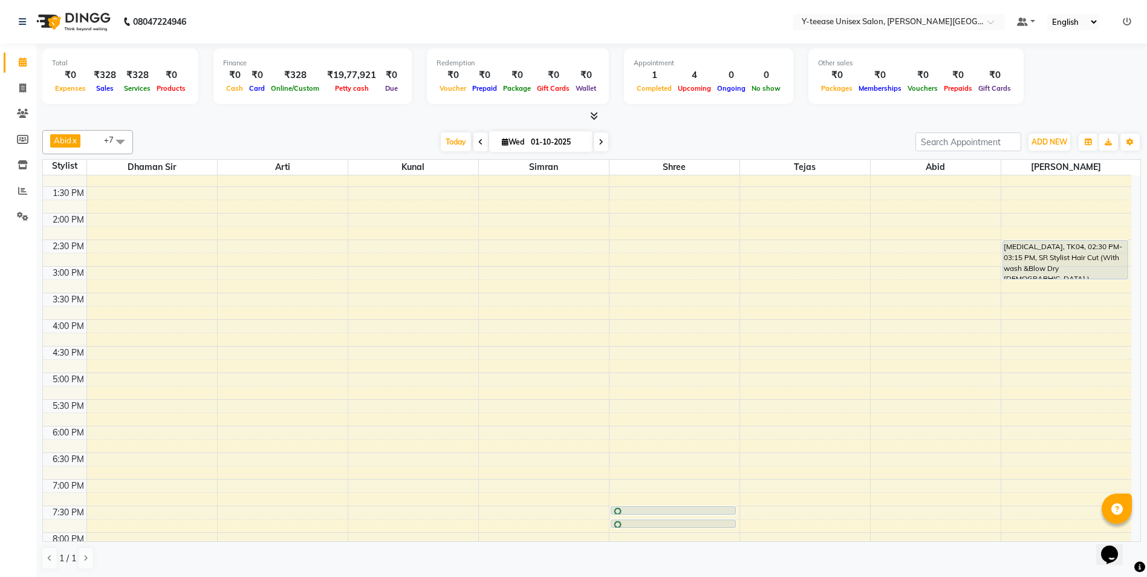
scroll to position [509, 0]
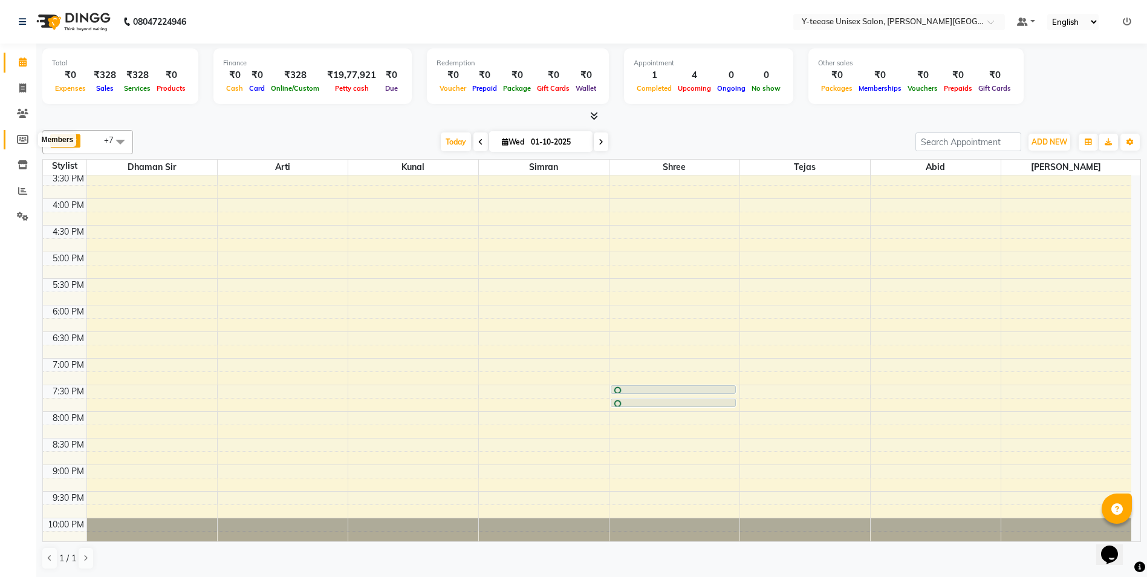
click at [21, 137] on icon at bounding box center [22, 139] width 11 height 9
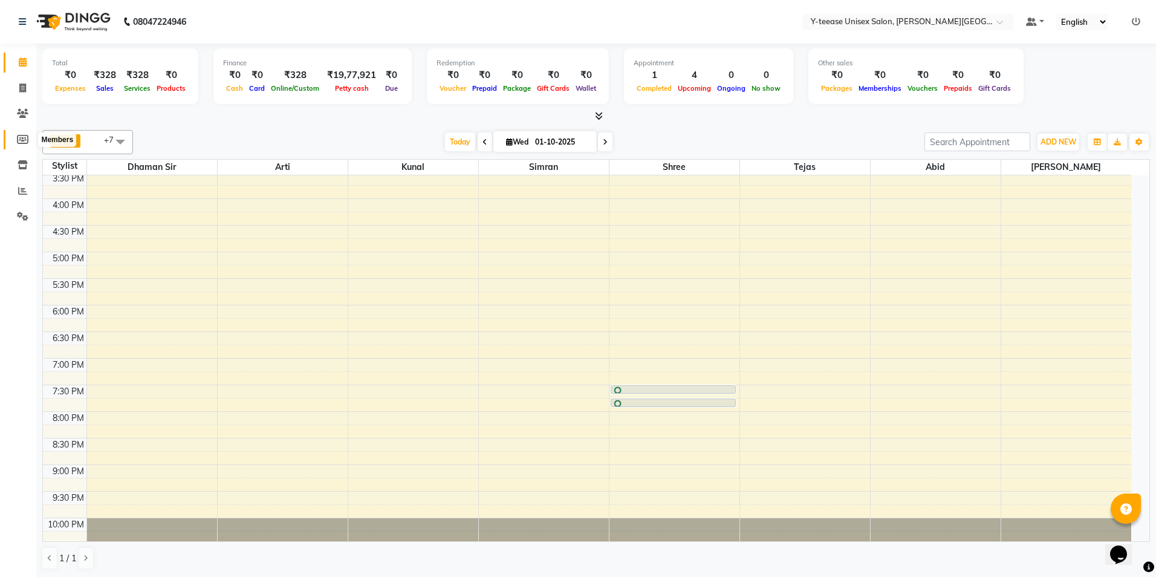
select select
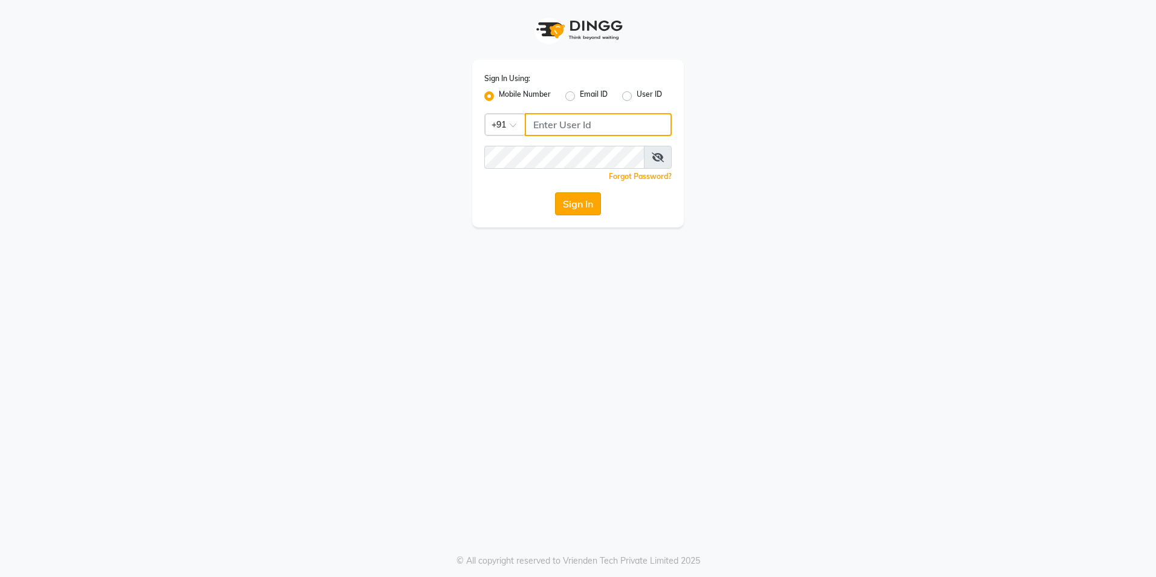
type input "8999679795"
click at [584, 203] on button "Sign In" at bounding box center [578, 203] width 46 height 23
